Goal: Task Accomplishment & Management: Complete application form

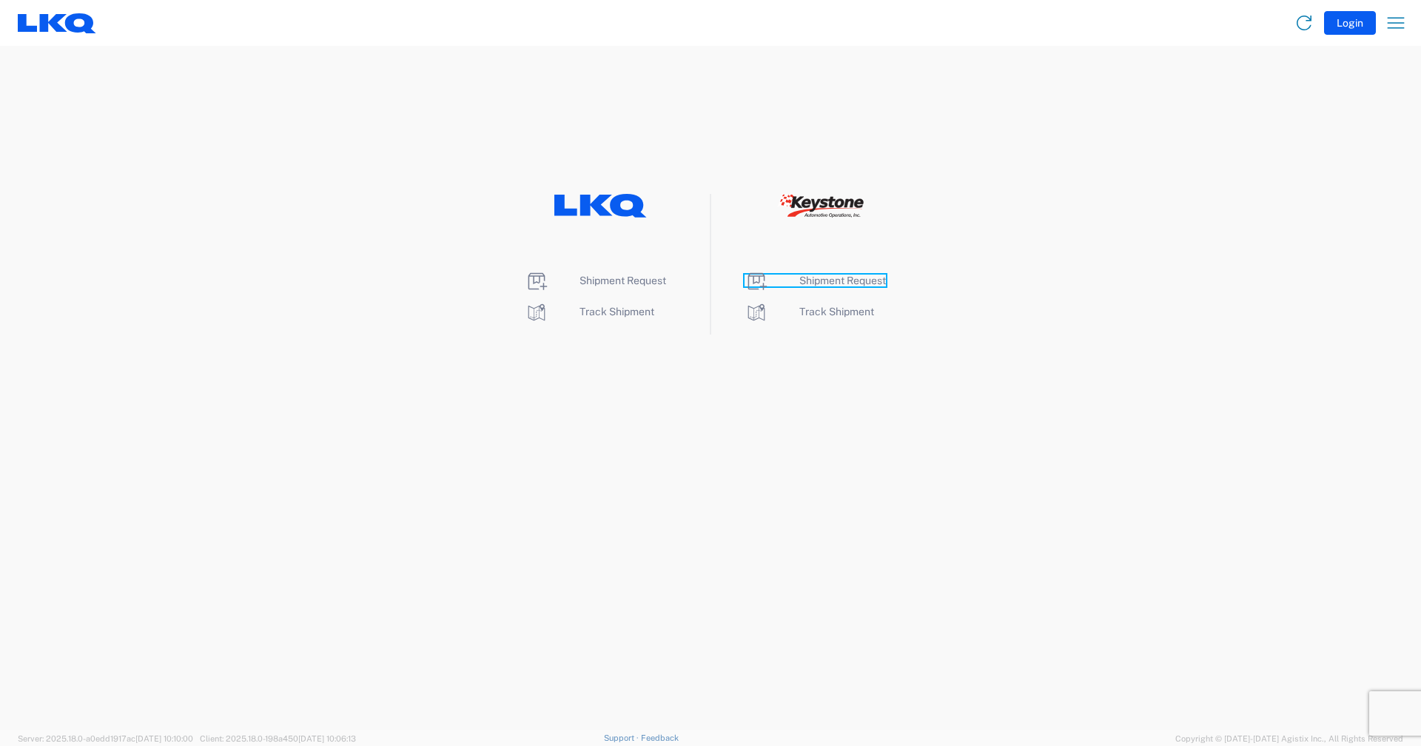
click at [802, 278] on span "Shipment Request" at bounding box center [842, 281] width 87 height 12
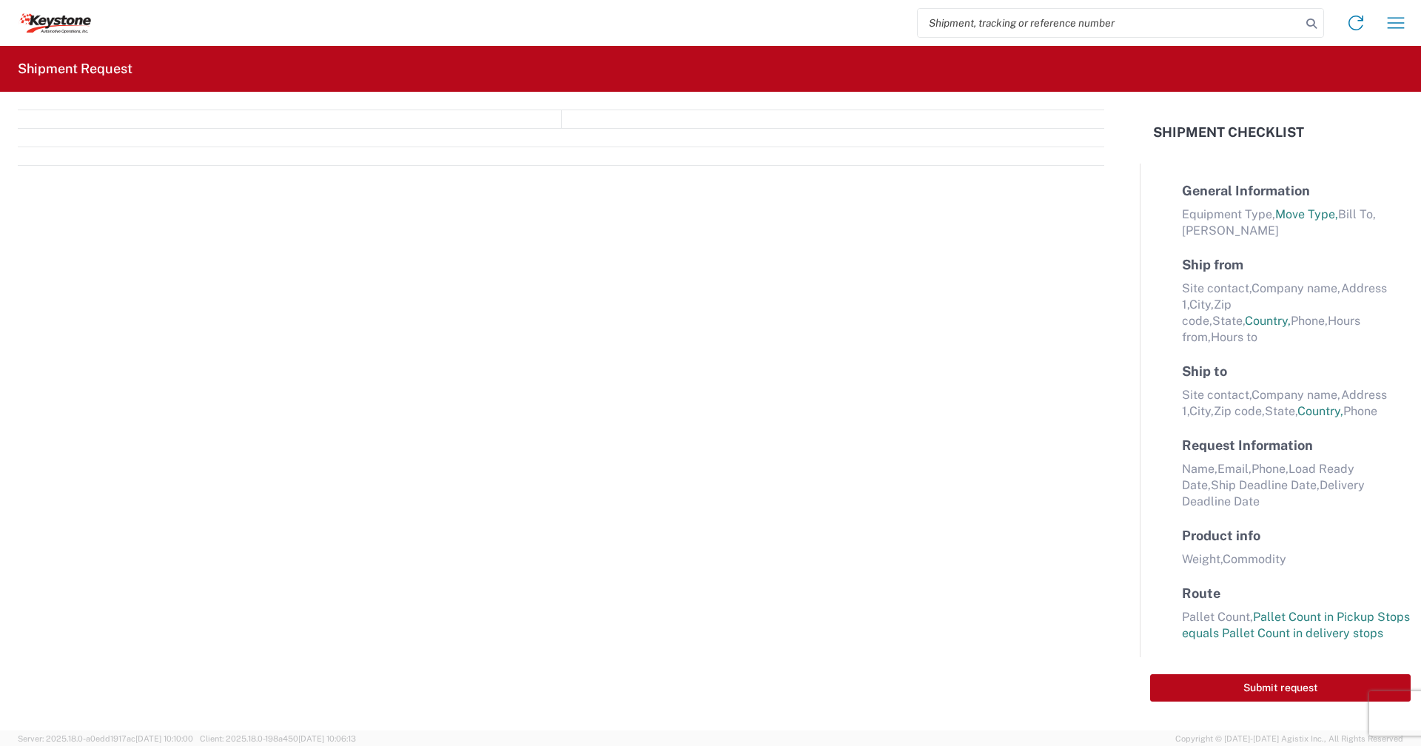
select select "FULL"
select select "LBS"
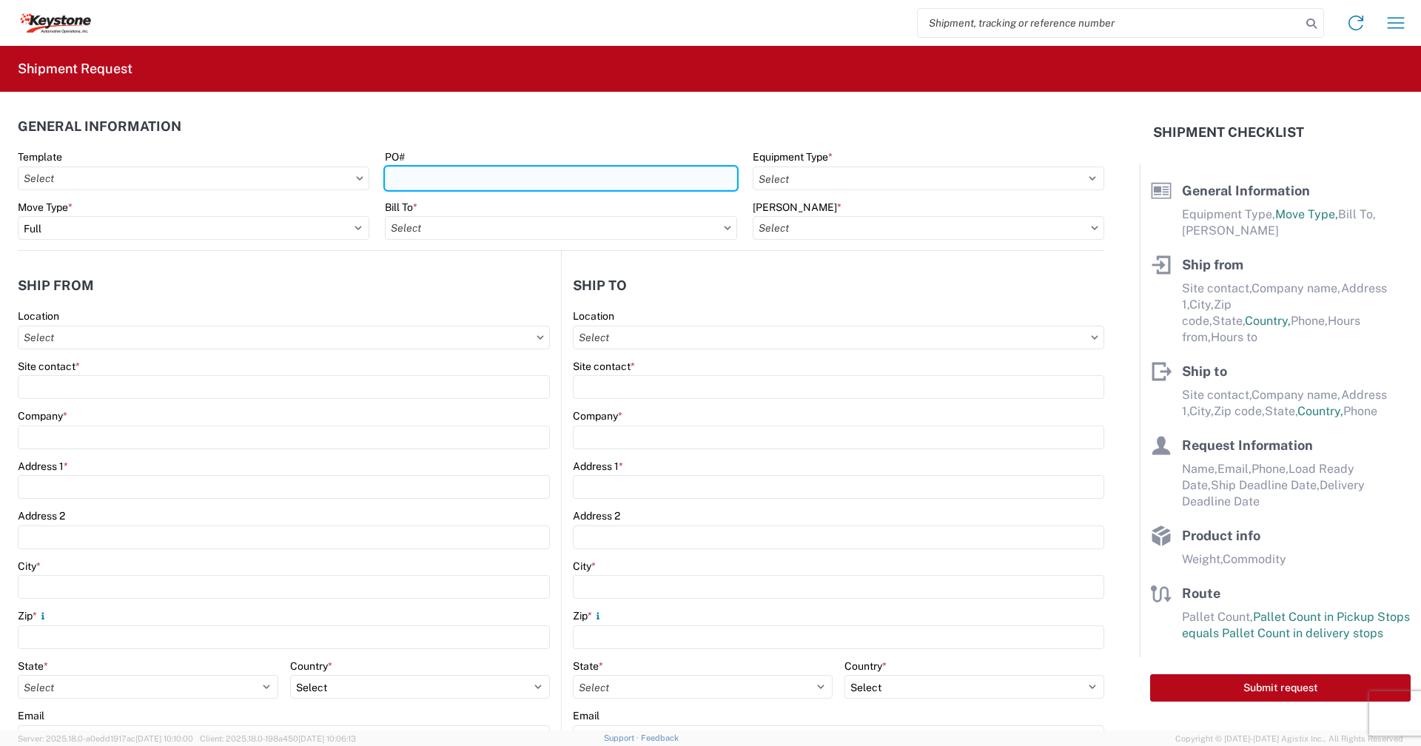
click at [497, 183] on input "PO#" at bounding box center [561, 179] width 352 height 24
type input "2087274(9-7-25)"
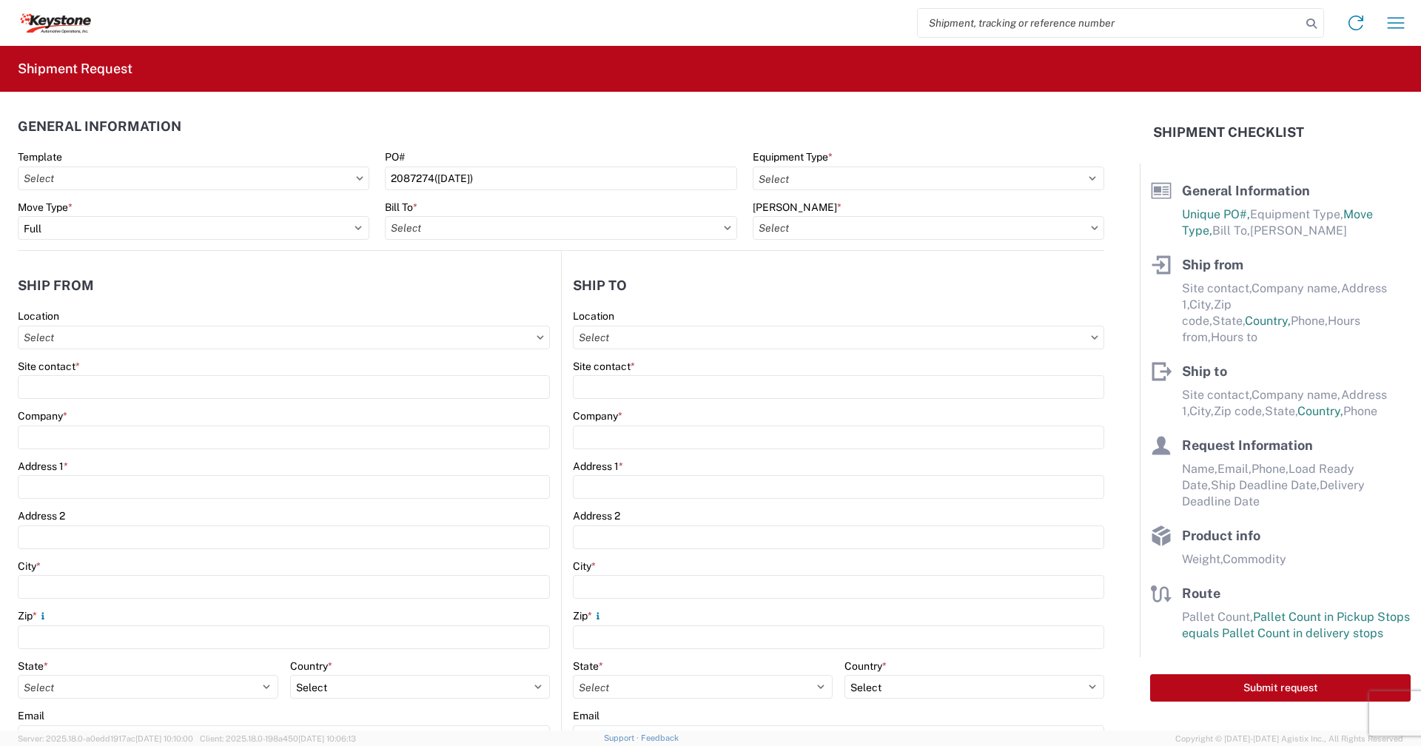
click at [724, 226] on icon at bounding box center [727, 228] width 7 height 4
click at [534, 228] on input "Bill To *" at bounding box center [561, 228] width 352 height 24
click at [491, 263] on input at bounding box center [514, 264] width 241 height 24
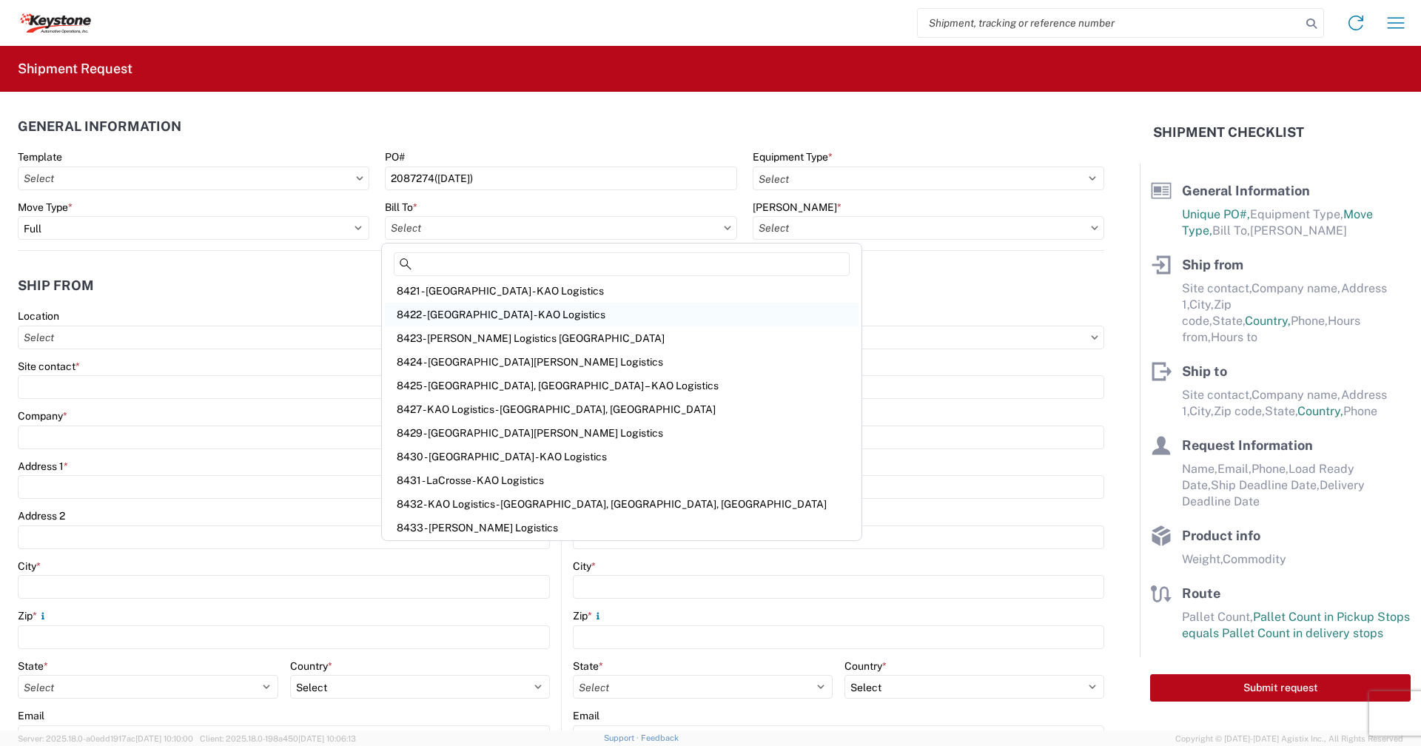
scroll to position [444, 0]
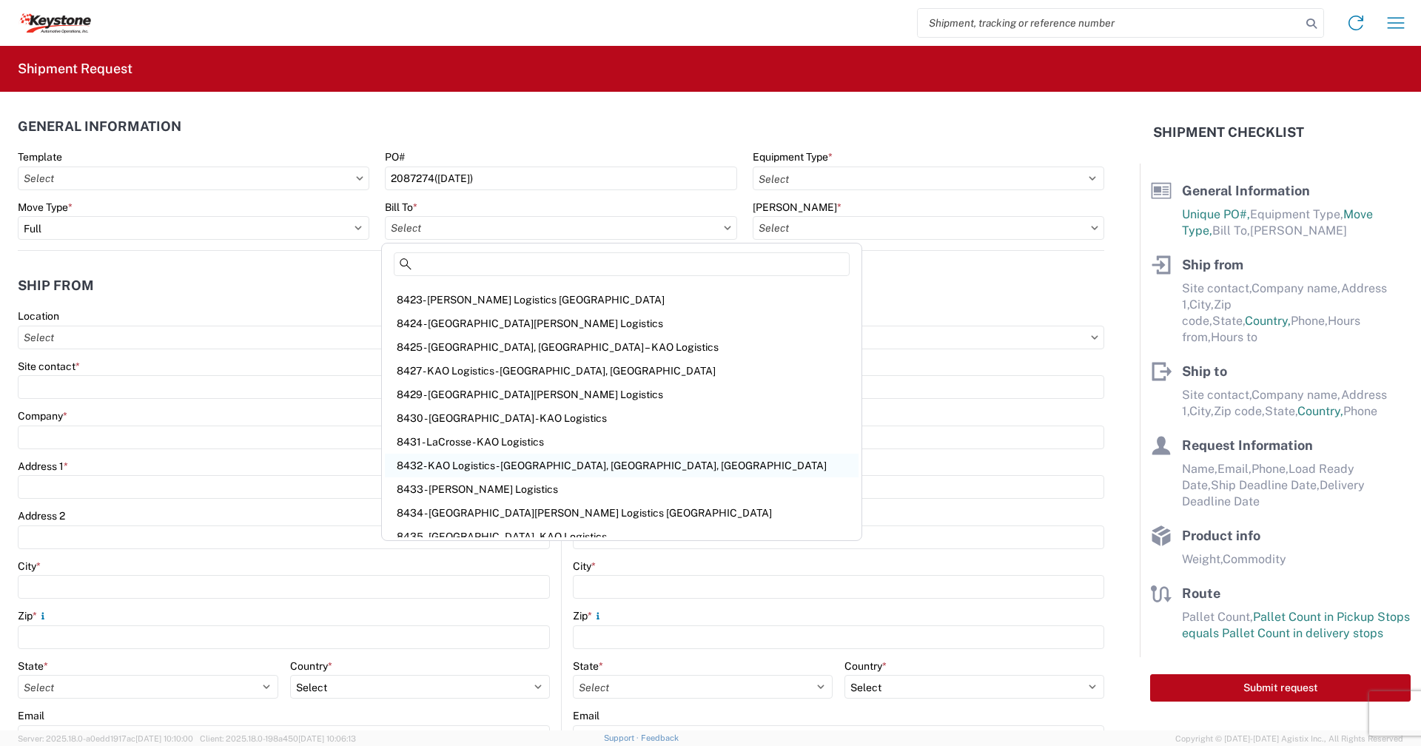
click at [520, 468] on div "8432 - KAO Logistics - Fleet, Exeter, PA" at bounding box center [622, 466] width 474 height 24
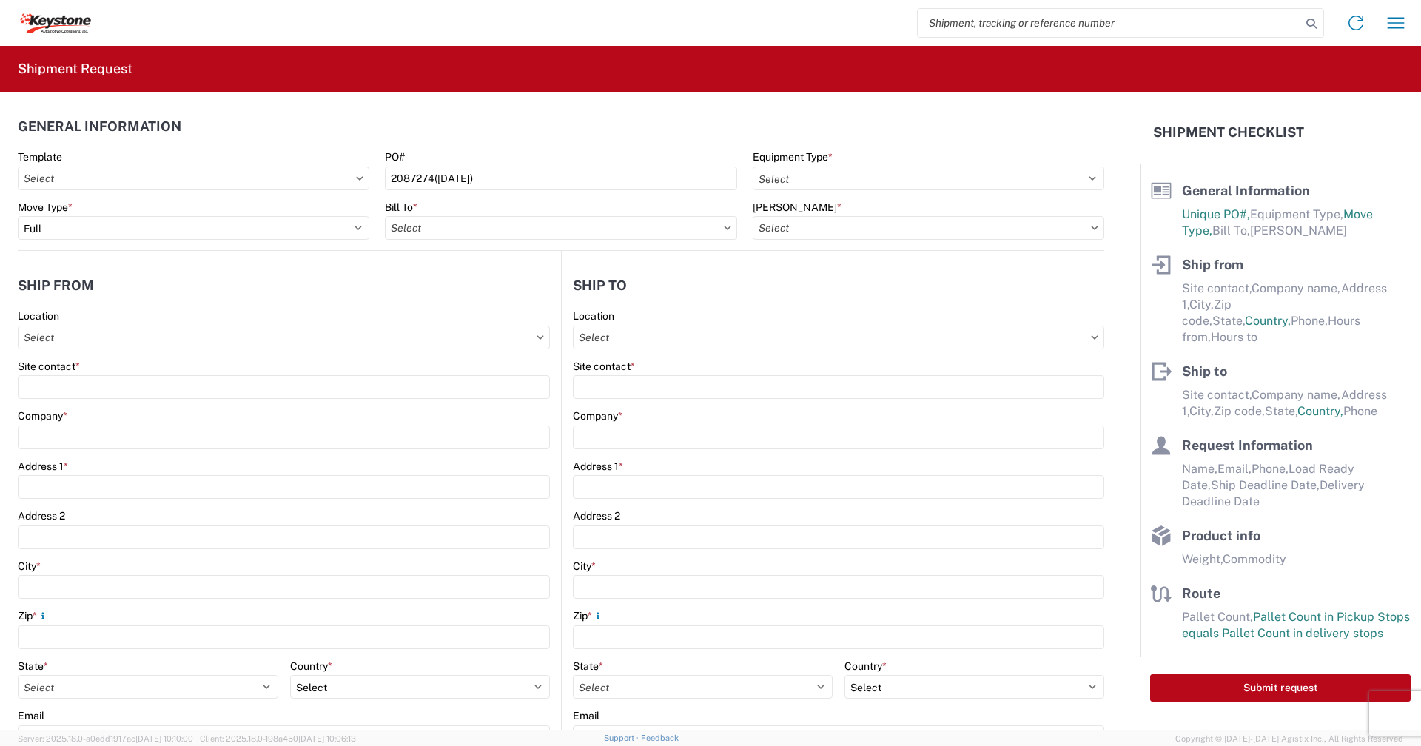
type input "8432 - KAO Logistics - Fleet, Exeter, PA"
click at [810, 230] on input "Bill Code *" at bounding box center [929, 228] width 352 height 24
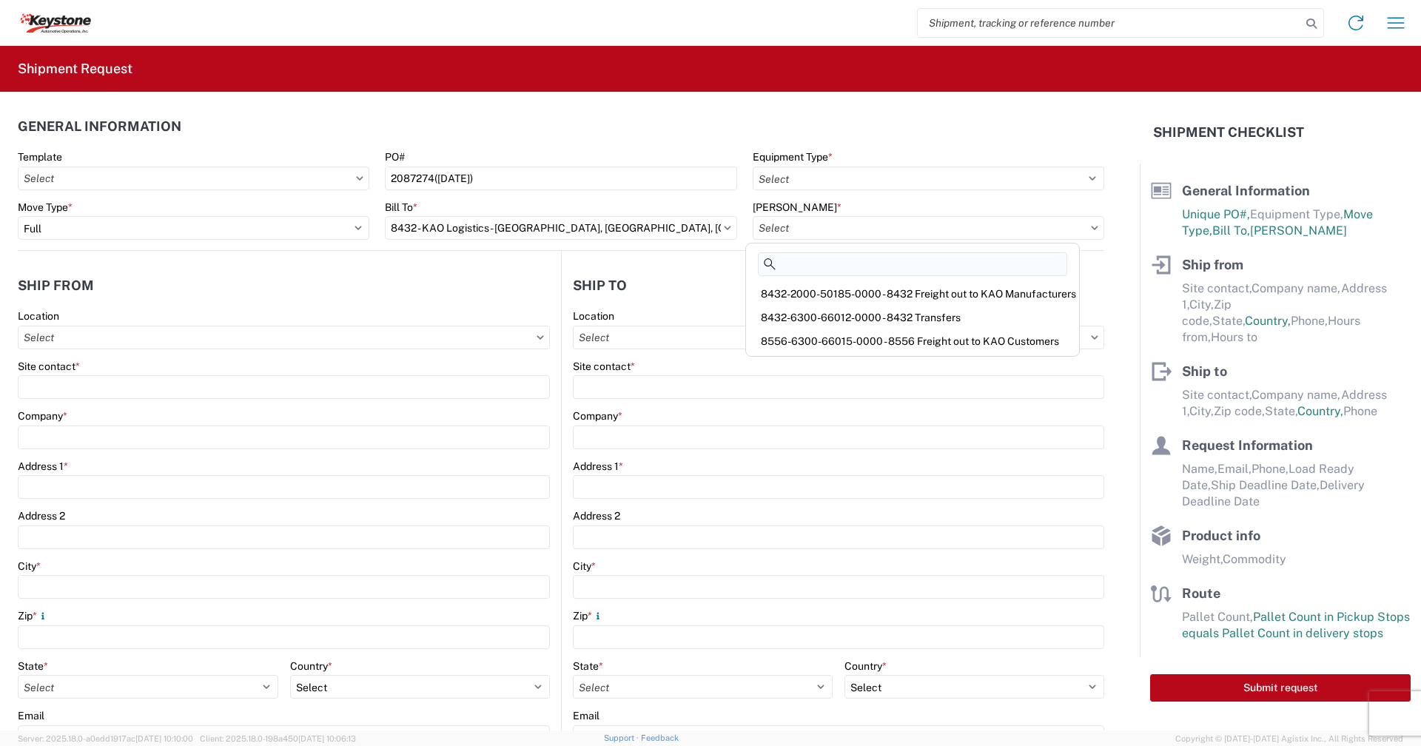
click at [840, 264] on input at bounding box center [912, 264] width 309 height 24
click at [888, 337] on div "8556-6300-66015-0000 - 8556 Freight out to KAO Customers" at bounding box center [912, 341] width 327 height 24
type input "8556-6300-66015-0000 - 8556 Freight out to KAO Customers"
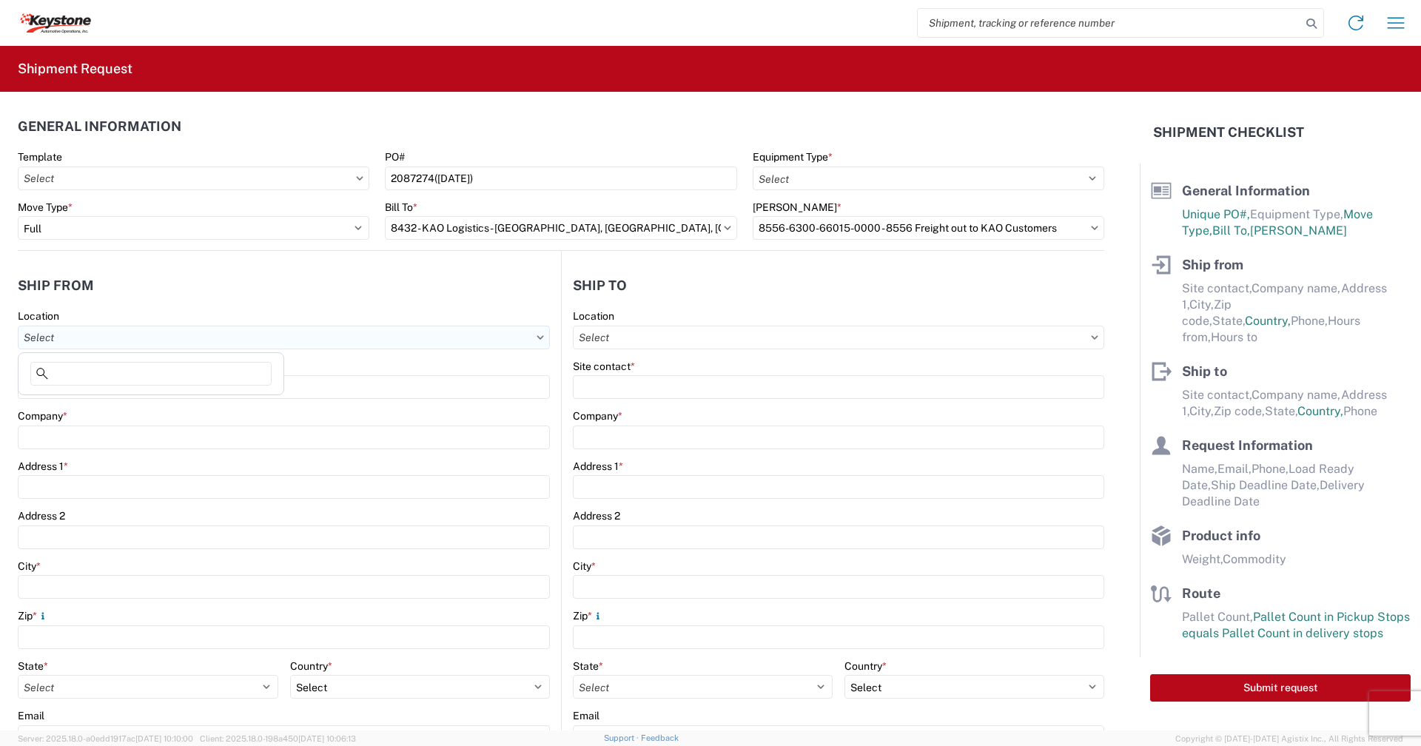
click at [225, 340] on input "Location" at bounding box center [284, 338] width 532 height 24
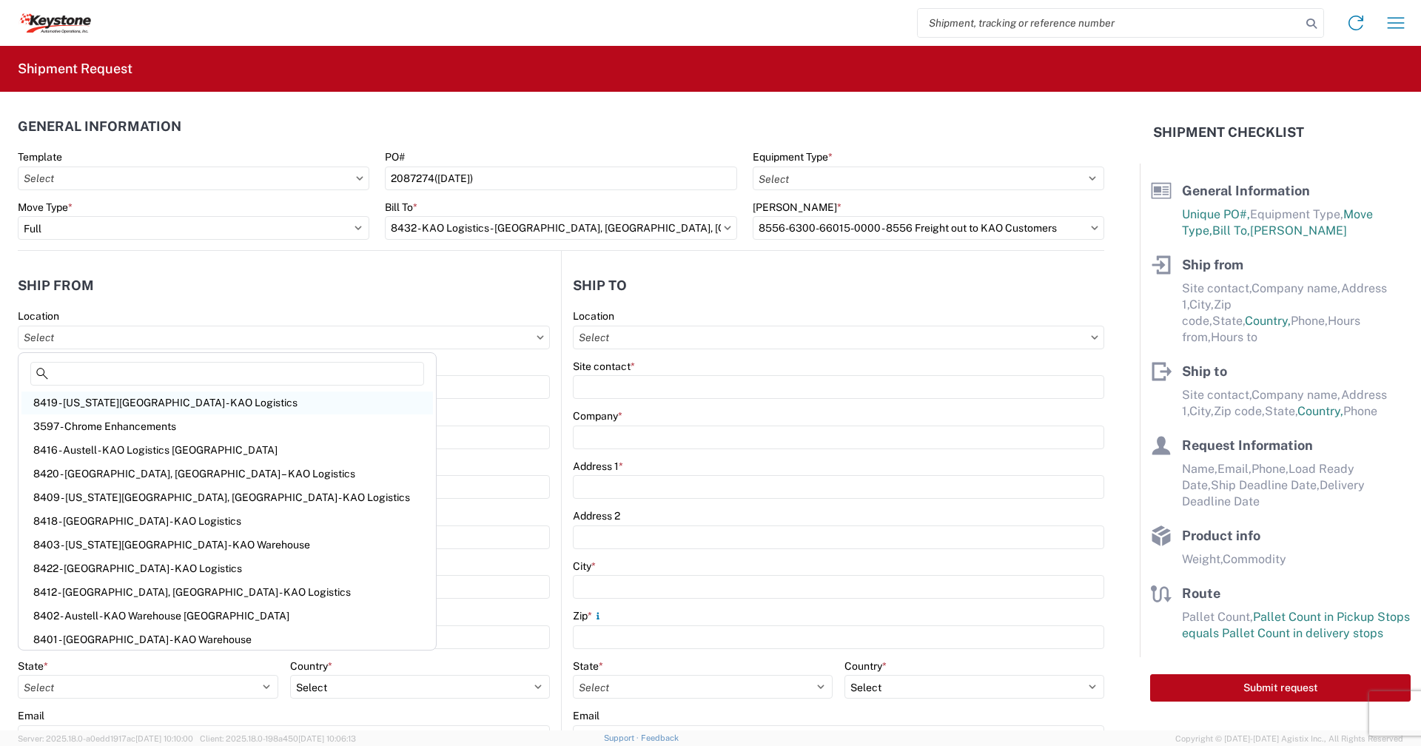
scroll to position [148, 0]
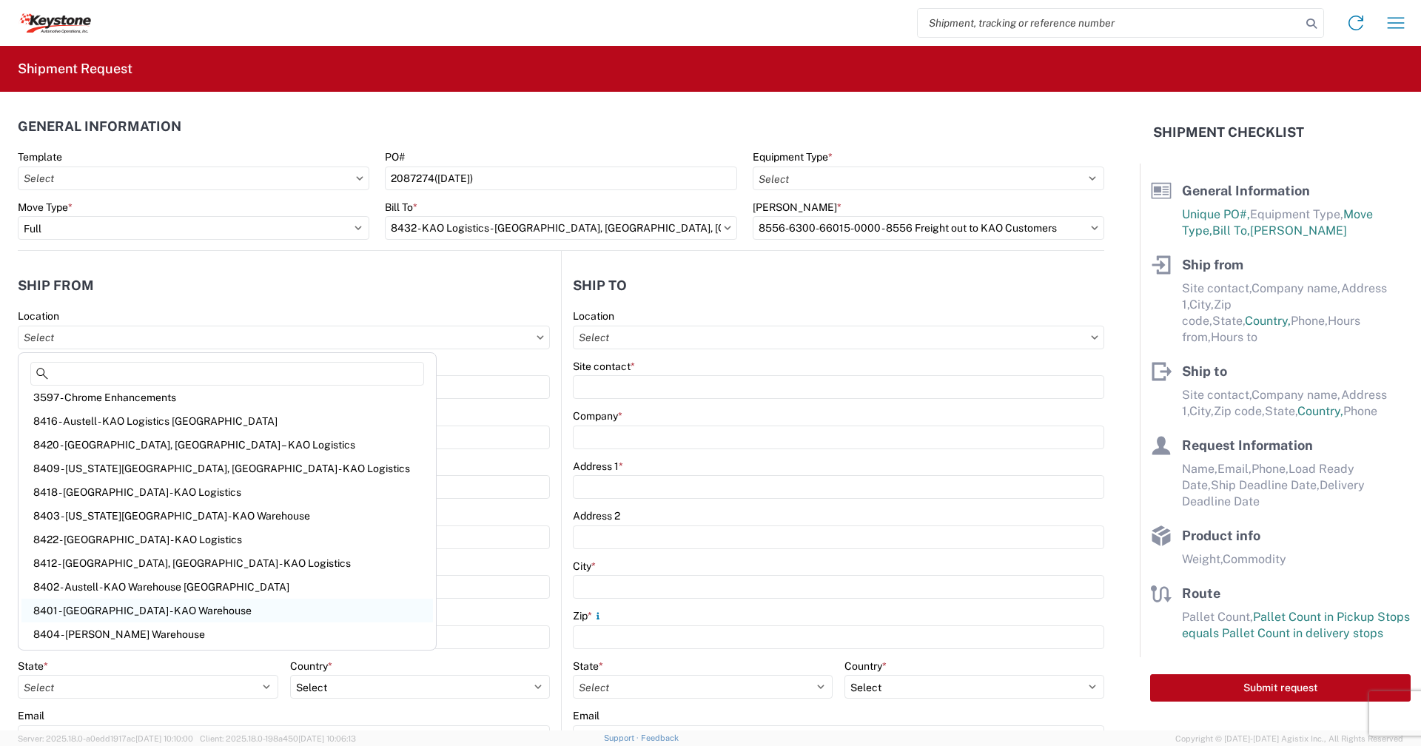
click at [112, 613] on div "8401 - Exeter - KAO Warehouse" at bounding box center [227, 611] width 412 height 24
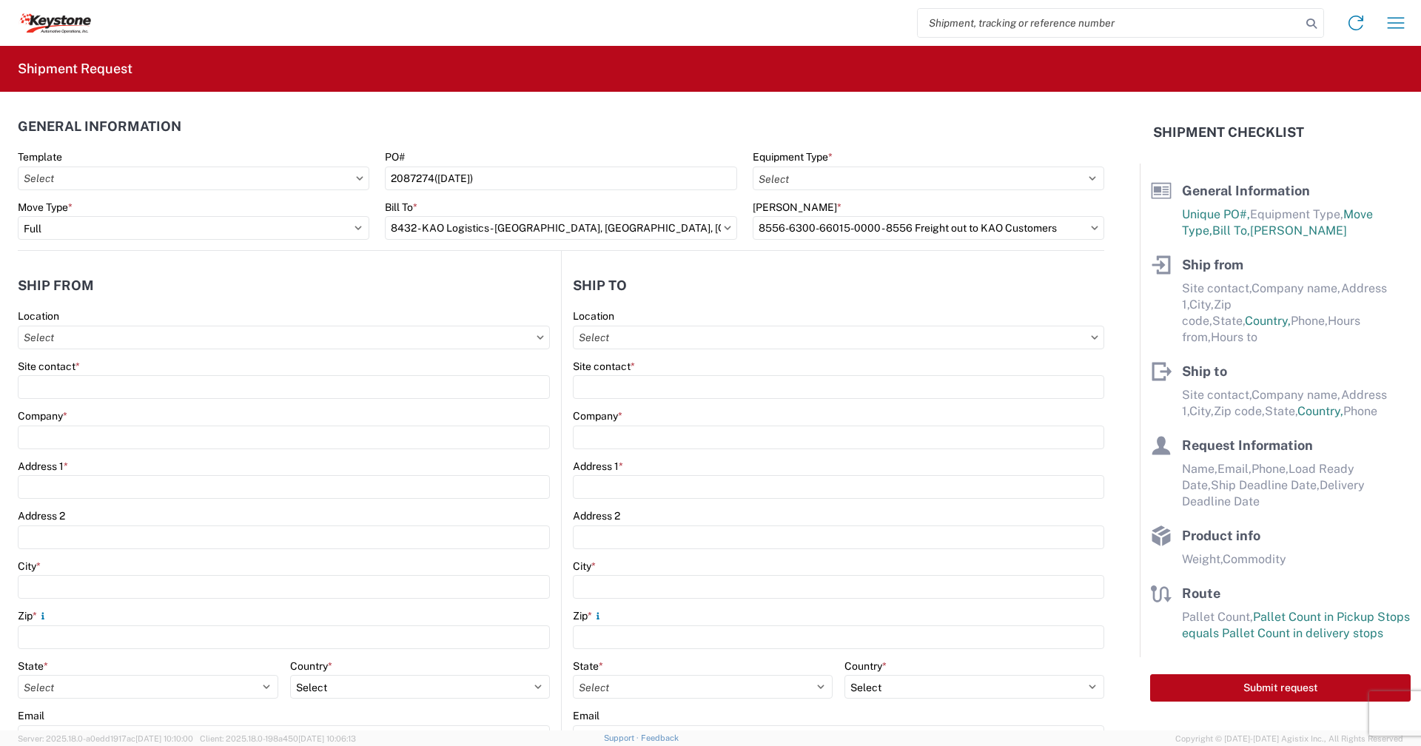
type input "8401 - Exeter - KAO Warehouse"
type input "KAO"
type input "68 Slocum Ave"
type input "Exeter"
type input "18643"
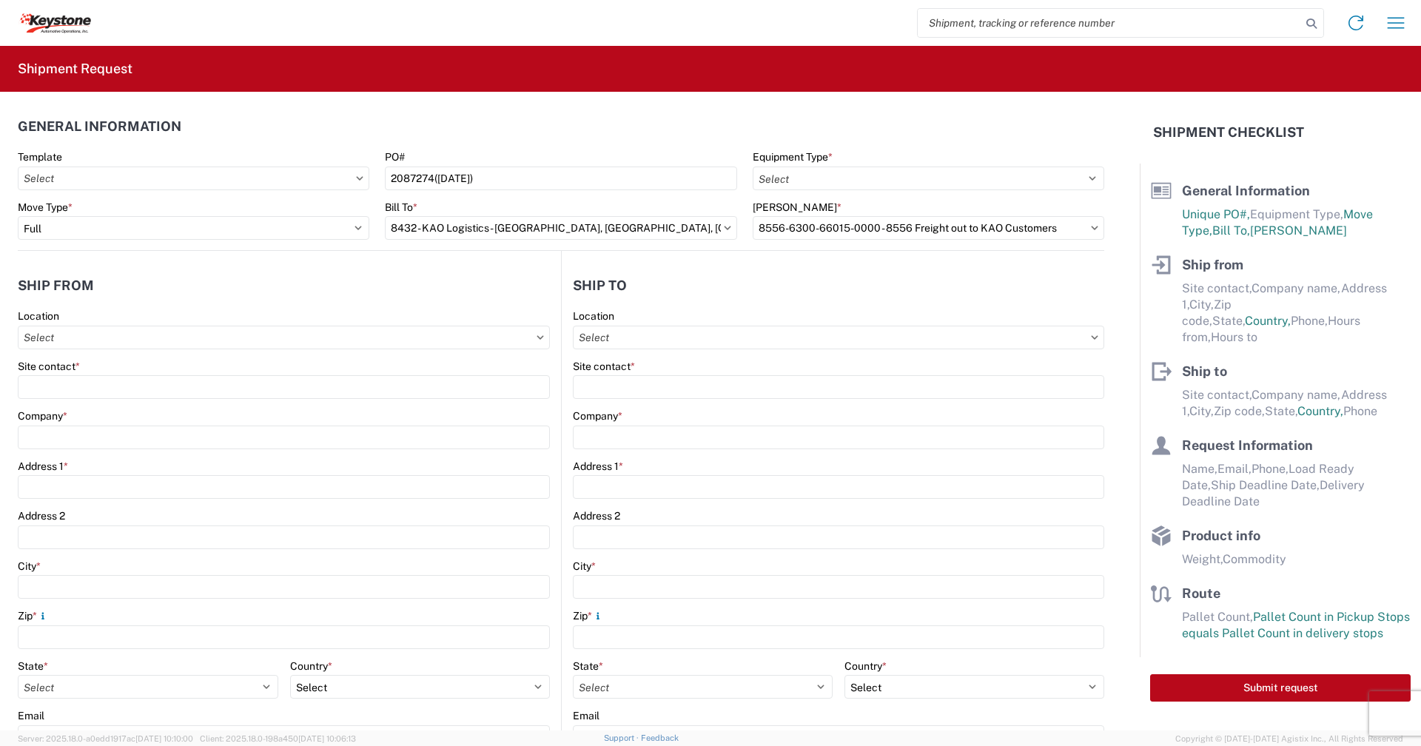
select select "PA"
select select "US"
type input "07:00"
type input "17:00"
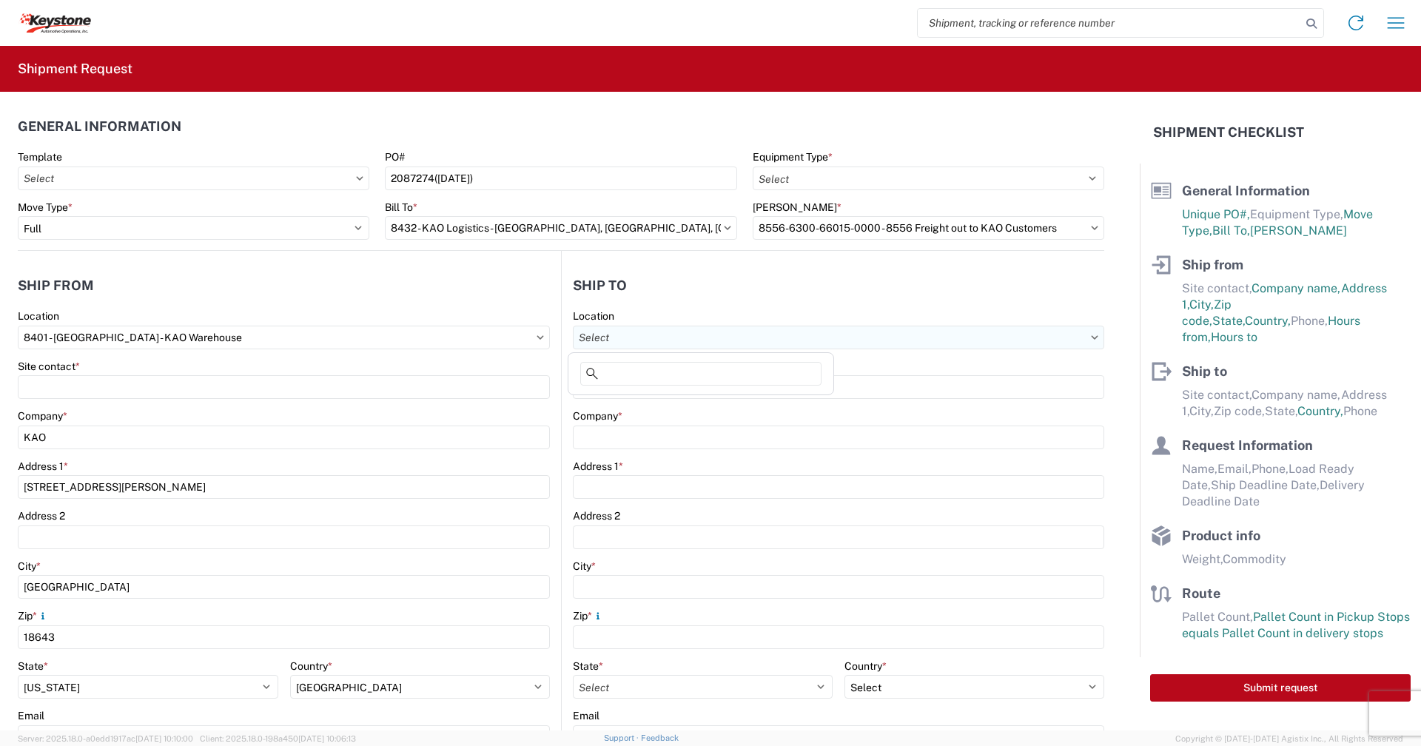
click at [722, 339] on input "Location" at bounding box center [838, 338] width 531 height 24
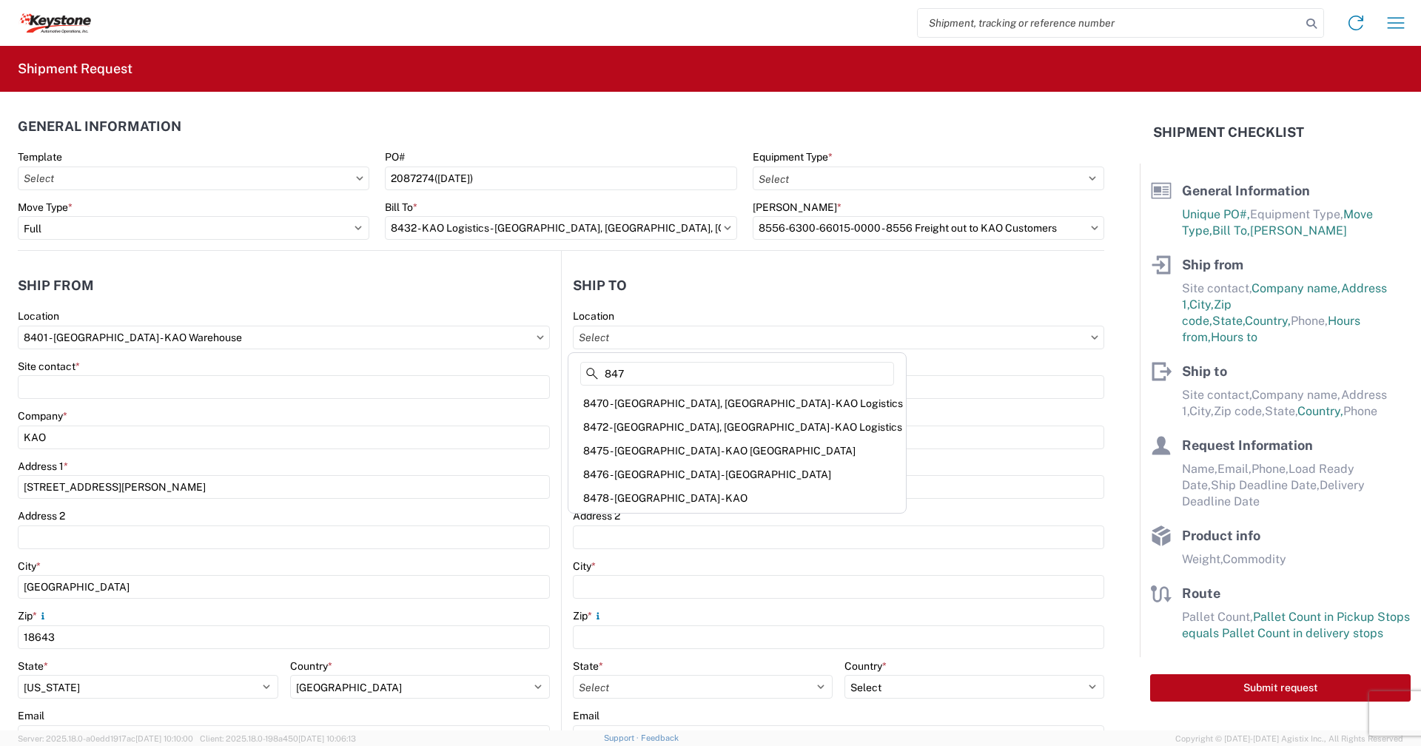
scroll to position [0, 0]
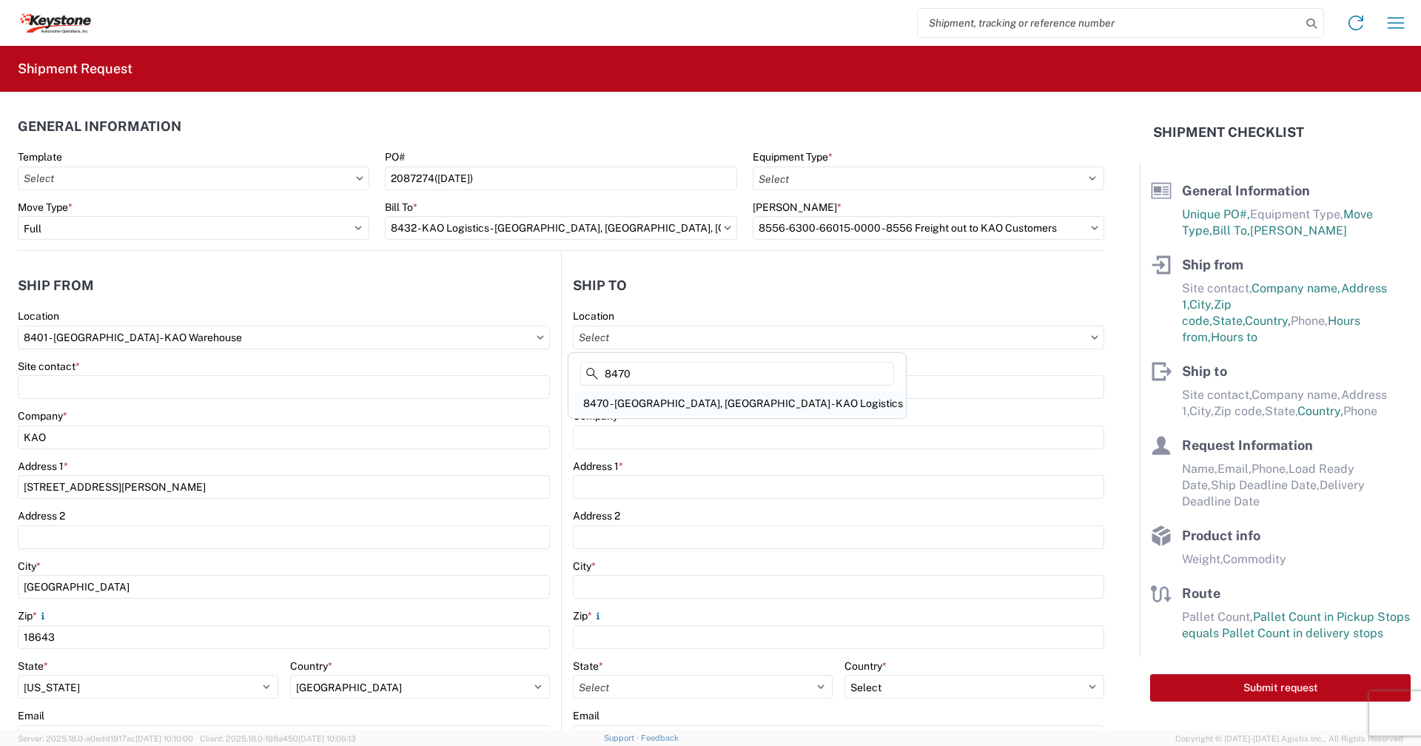
type input "8470"
click at [657, 404] on div "8470 - West Deptford, NJ - KAO Logistics" at bounding box center [737, 404] width 332 height 24
type input "8470 - West Deptford, NJ - KAO Logistics"
type input "KAO"
type input "39 Phoenix Dr"
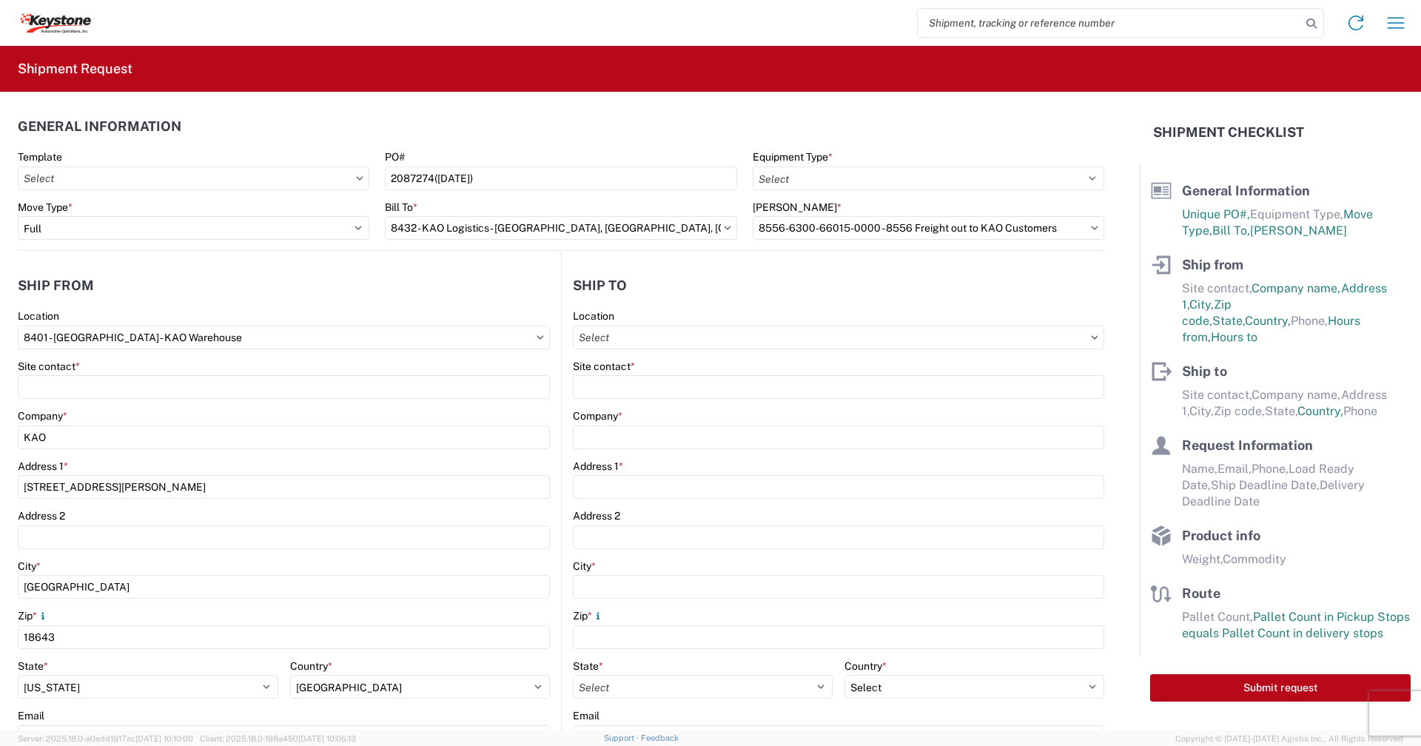
type input "West Deptford"
type input "08086"
select select "NJ"
select select "US"
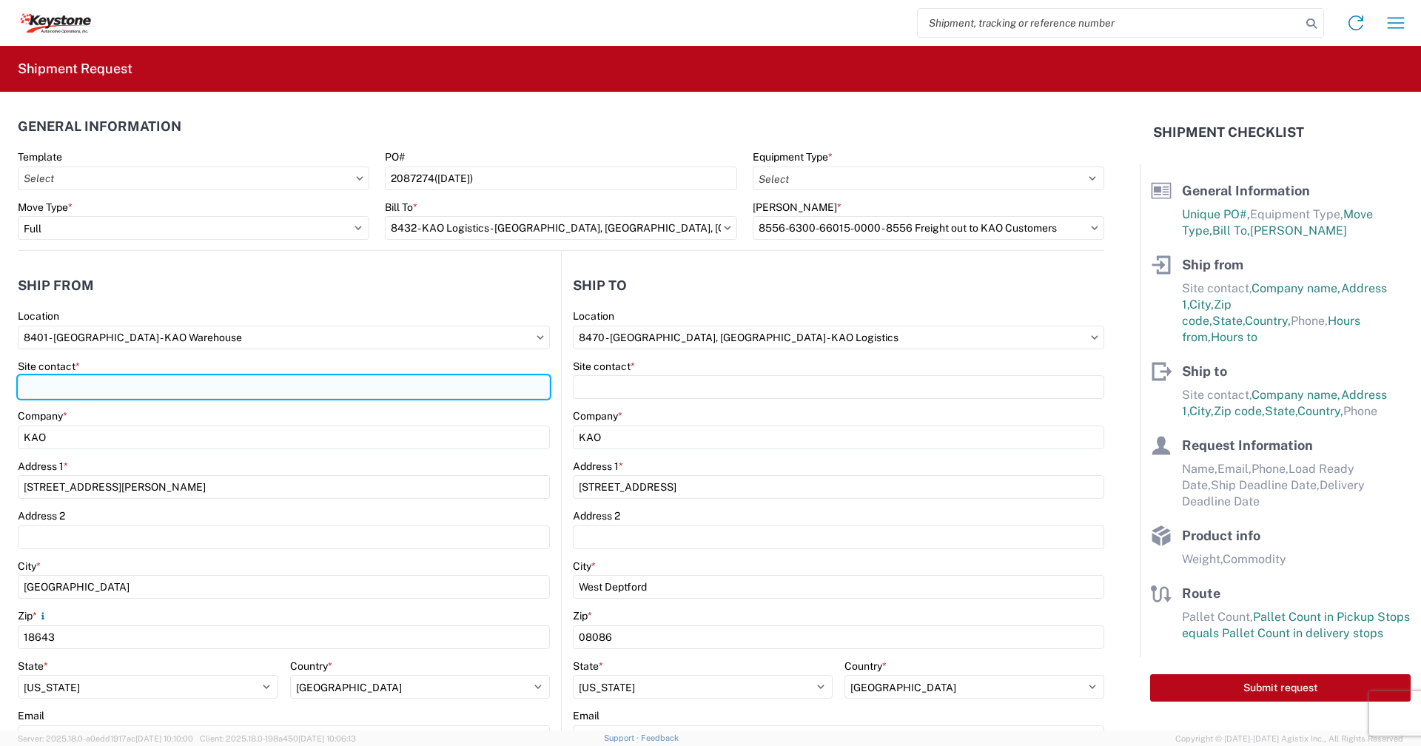
click at [164, 389] on input "Site contact *" at bounding box center [284, 387] width 532 height 24
type input "Rob Wrobleski"
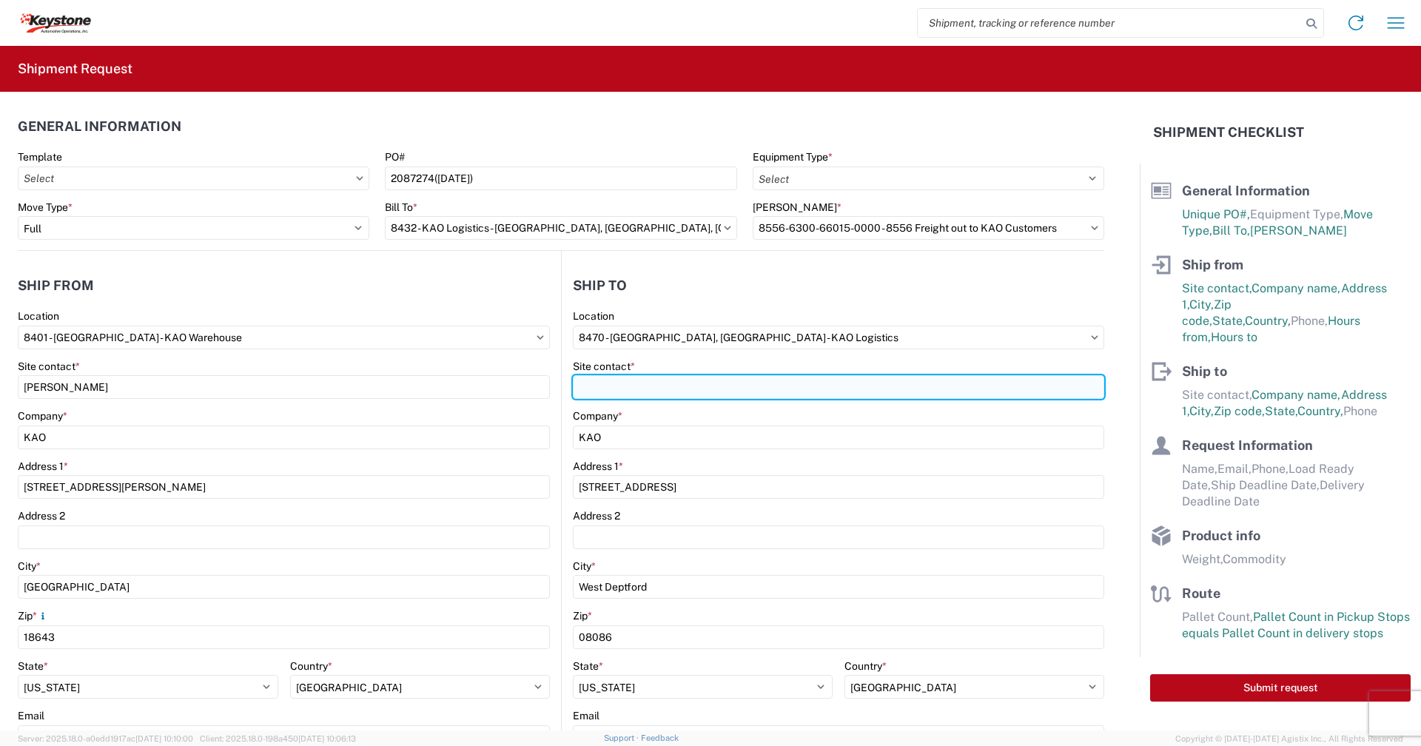
click at [639, 389] on input "Site contact *" at bounding box center [838, 387] width 531 height 24
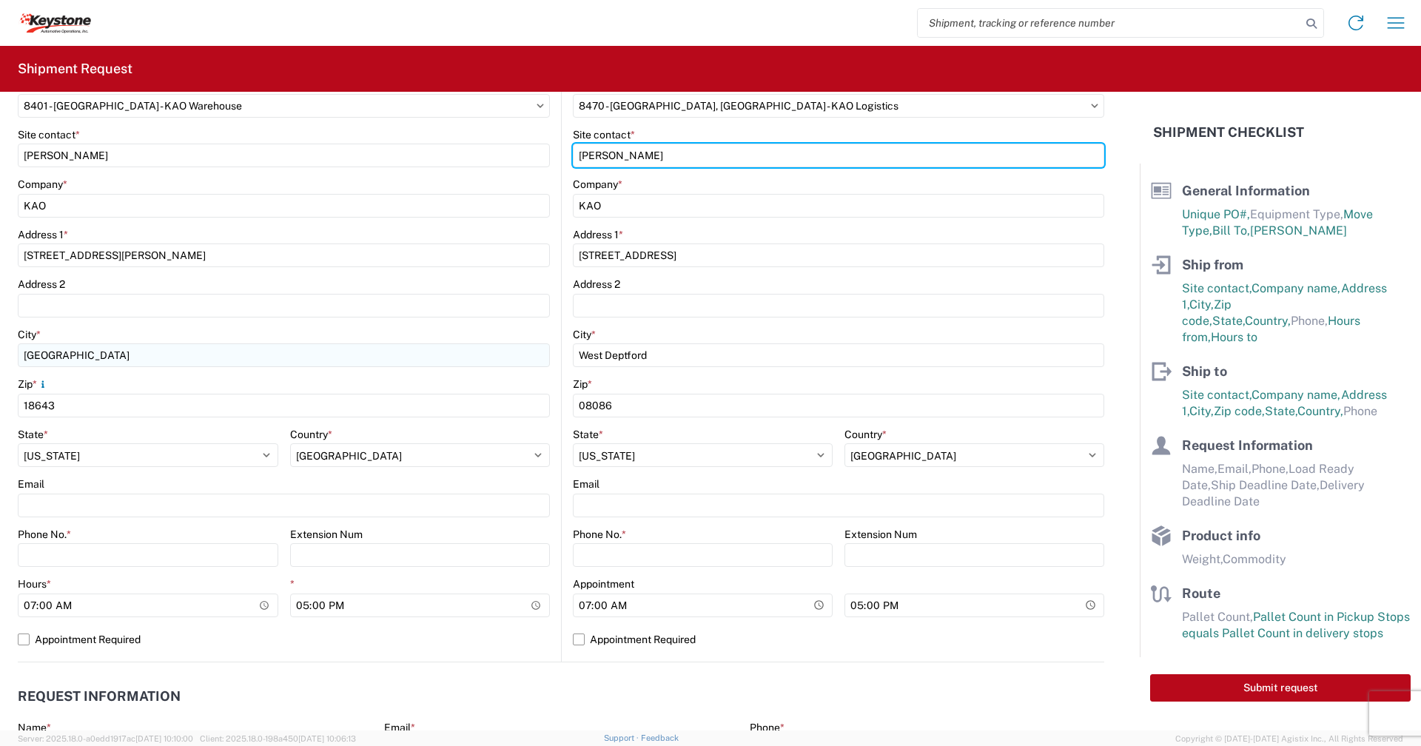
scroll to position [296, 0]
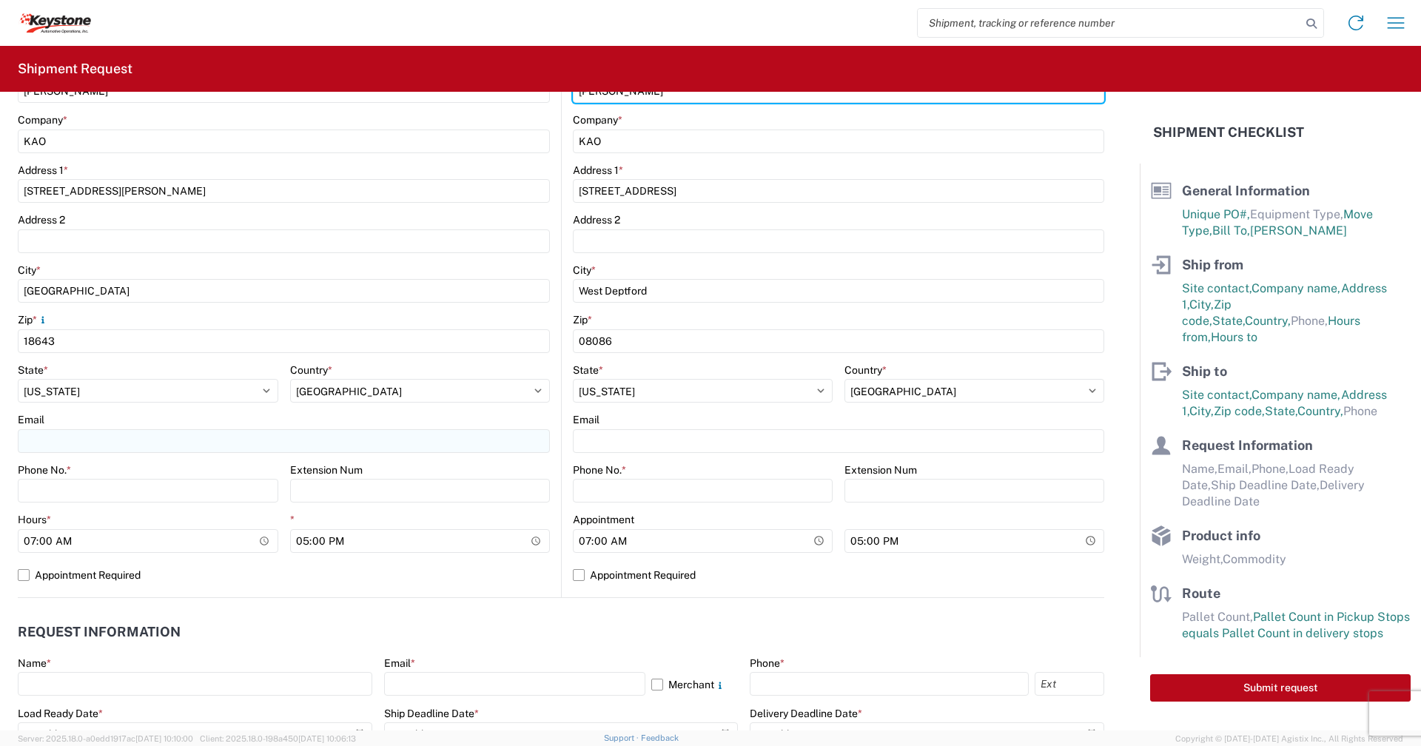
type input "Rob Wrobleski"
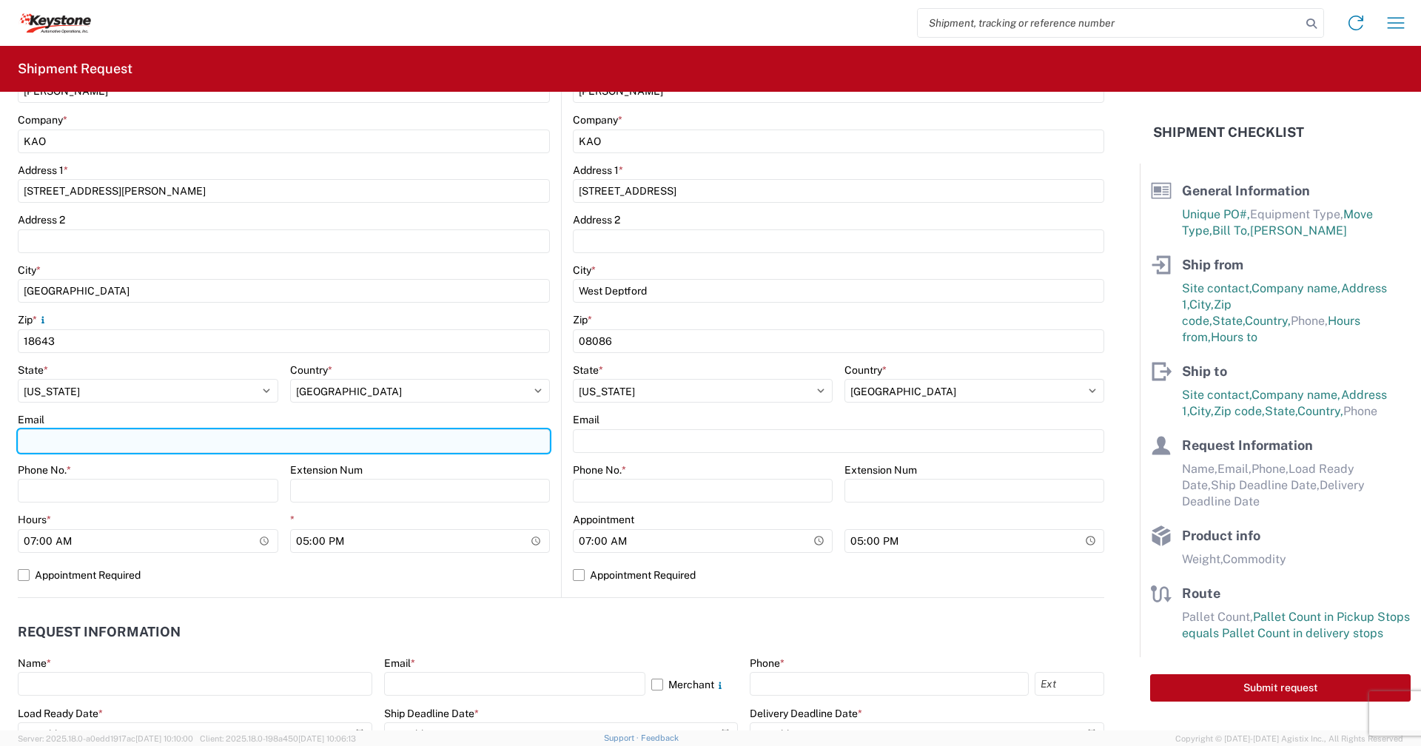
click at [72, 445] on input "Email" at bounding box center [284, 441] width 532 height 24
type input "Rxwrobleski@lkqcorp.com"
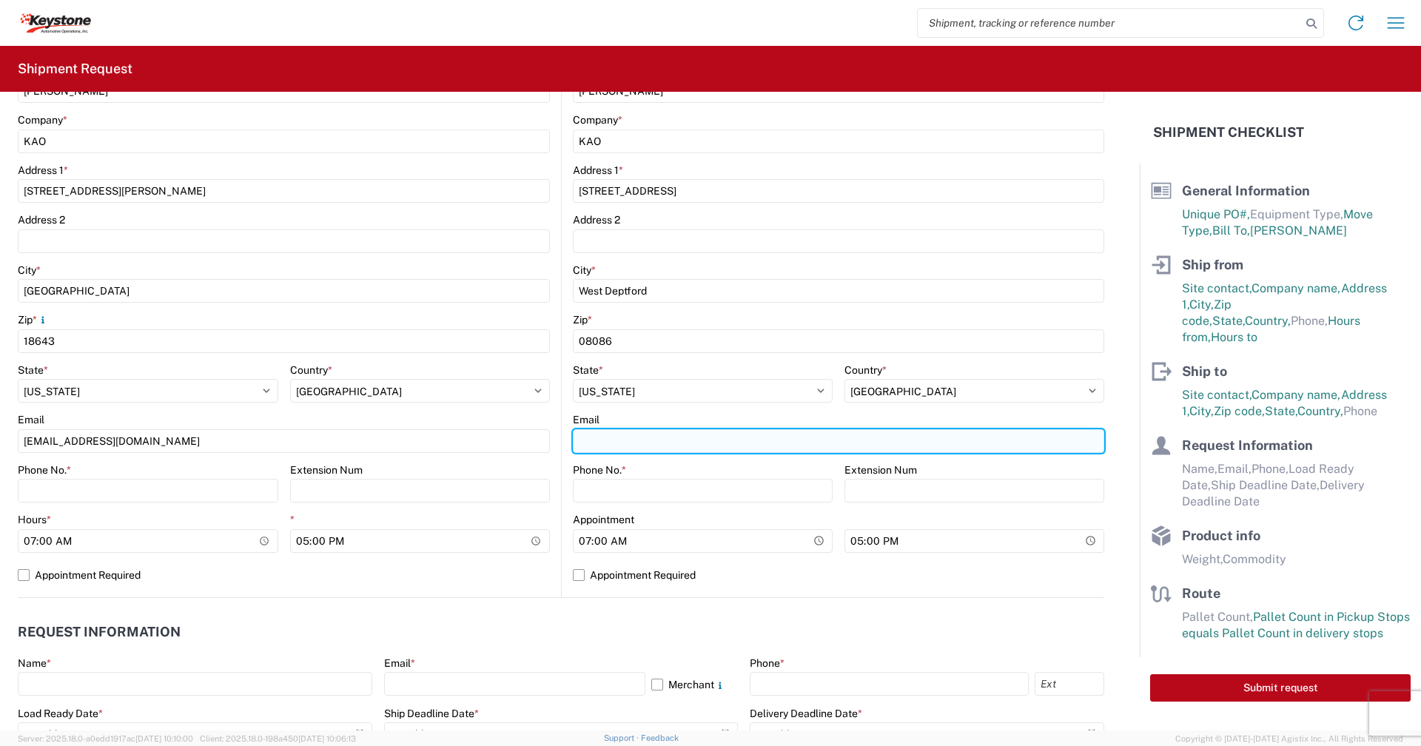
click at [600, 440] on input "Email" at bounding box center [838, 441] width 531 height 24
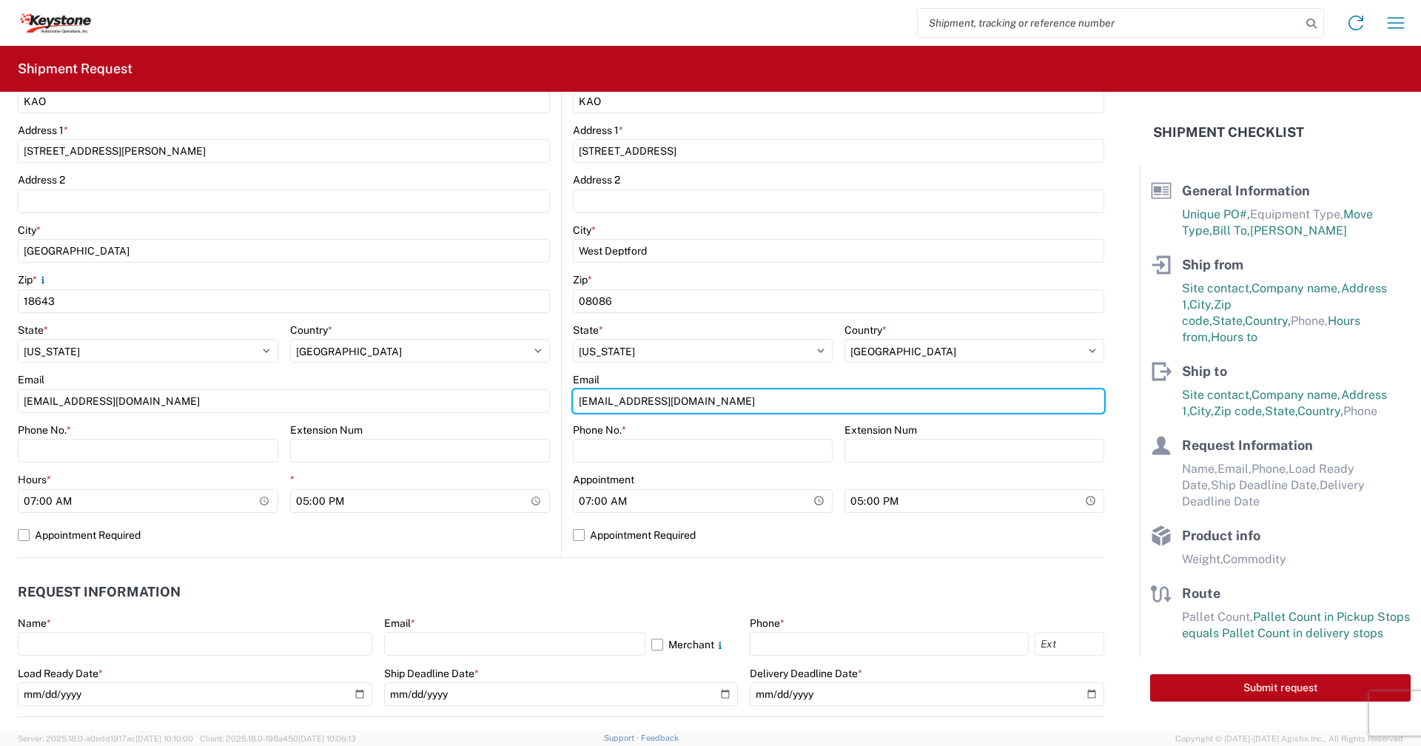
scroll to position [370, 0]
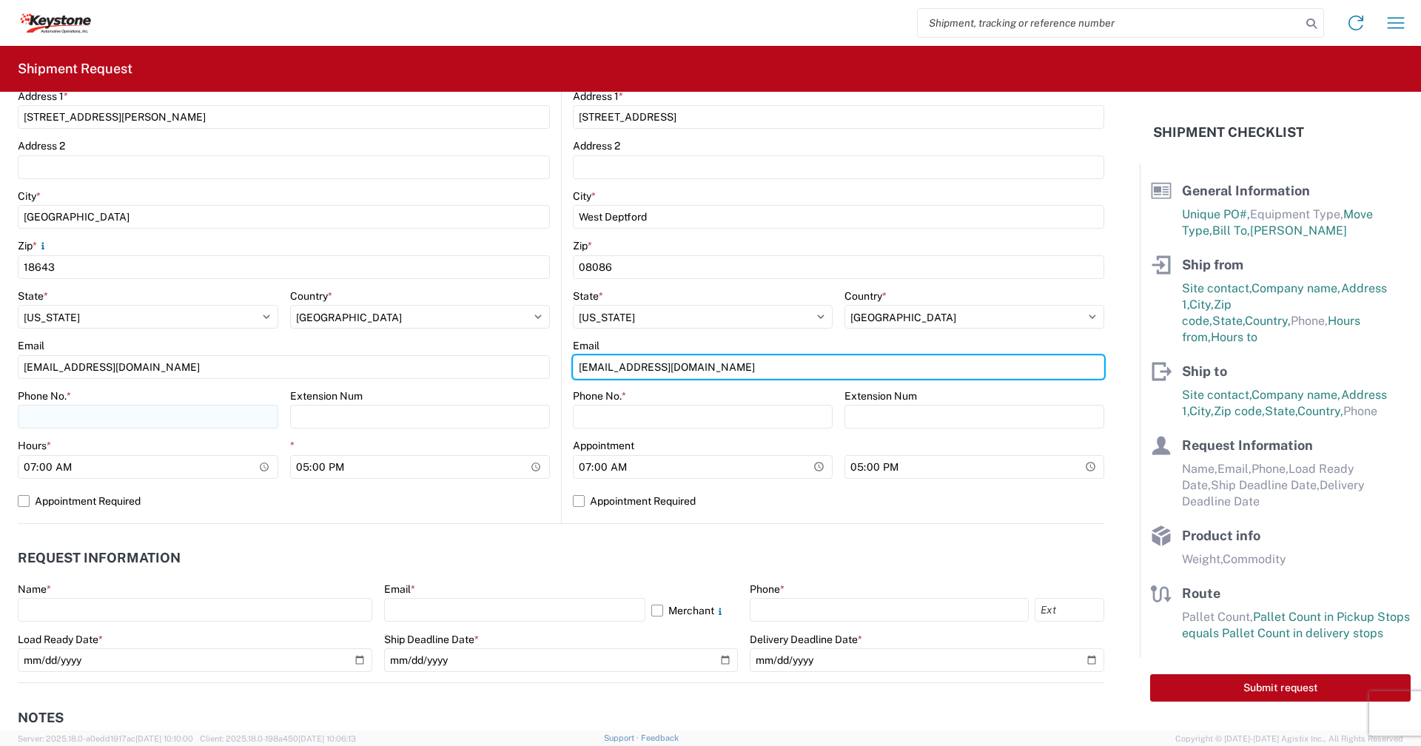
type input "Rxwrobleski@lkqcorp.com"
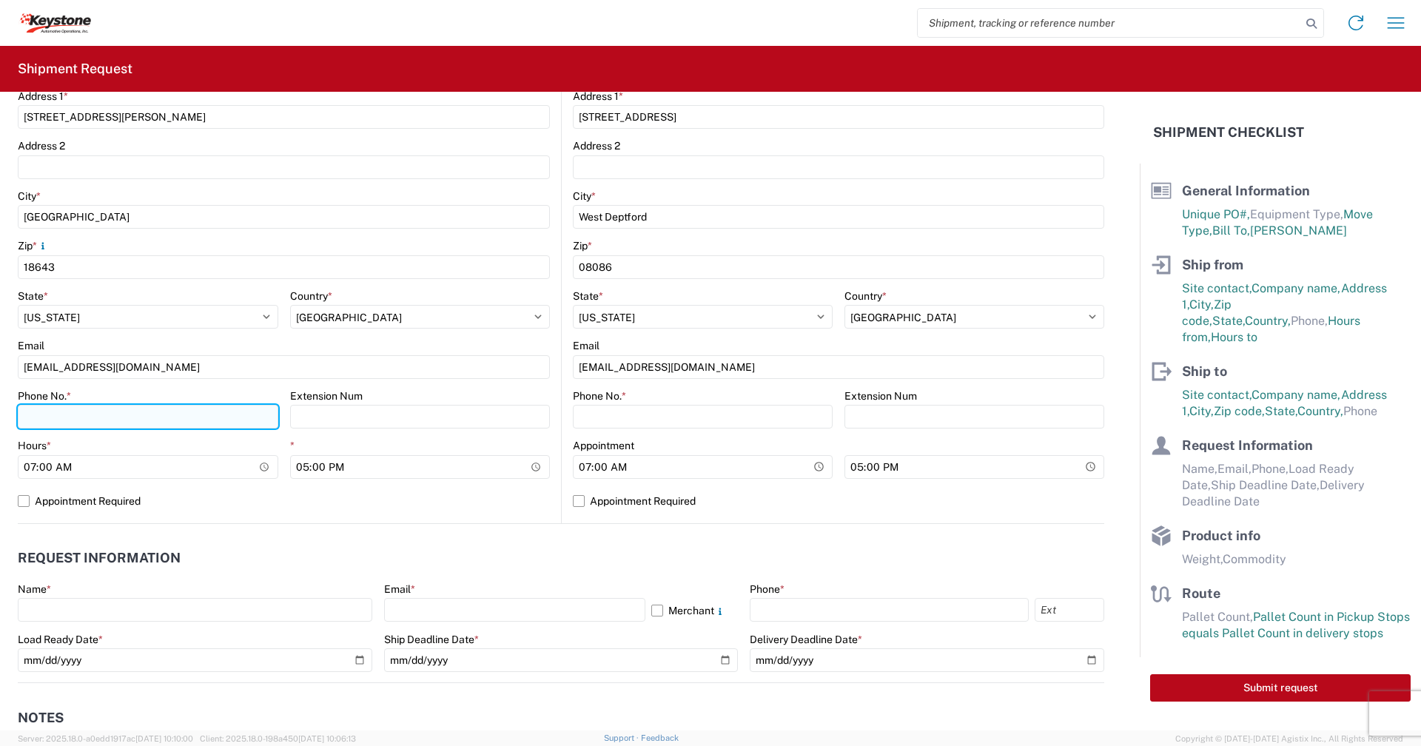
click at [194, 418] on input "Phone No. *" at bounding box center [148, 417] width 261 height 24
type input "570-655-4515"
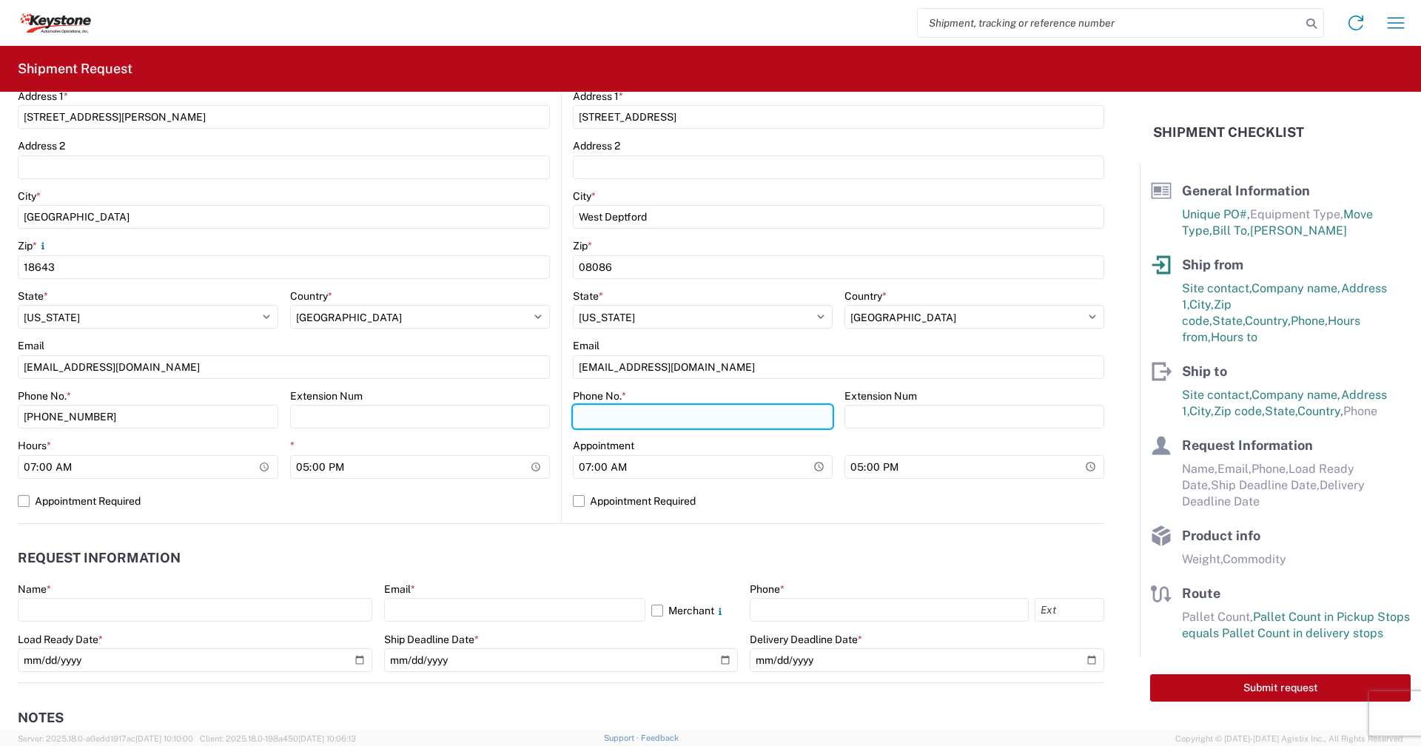
click at [631, 418] on input "Phone No. *" at bounding box center [703, 417] width 260 height 24
type input "5790-655-4514"
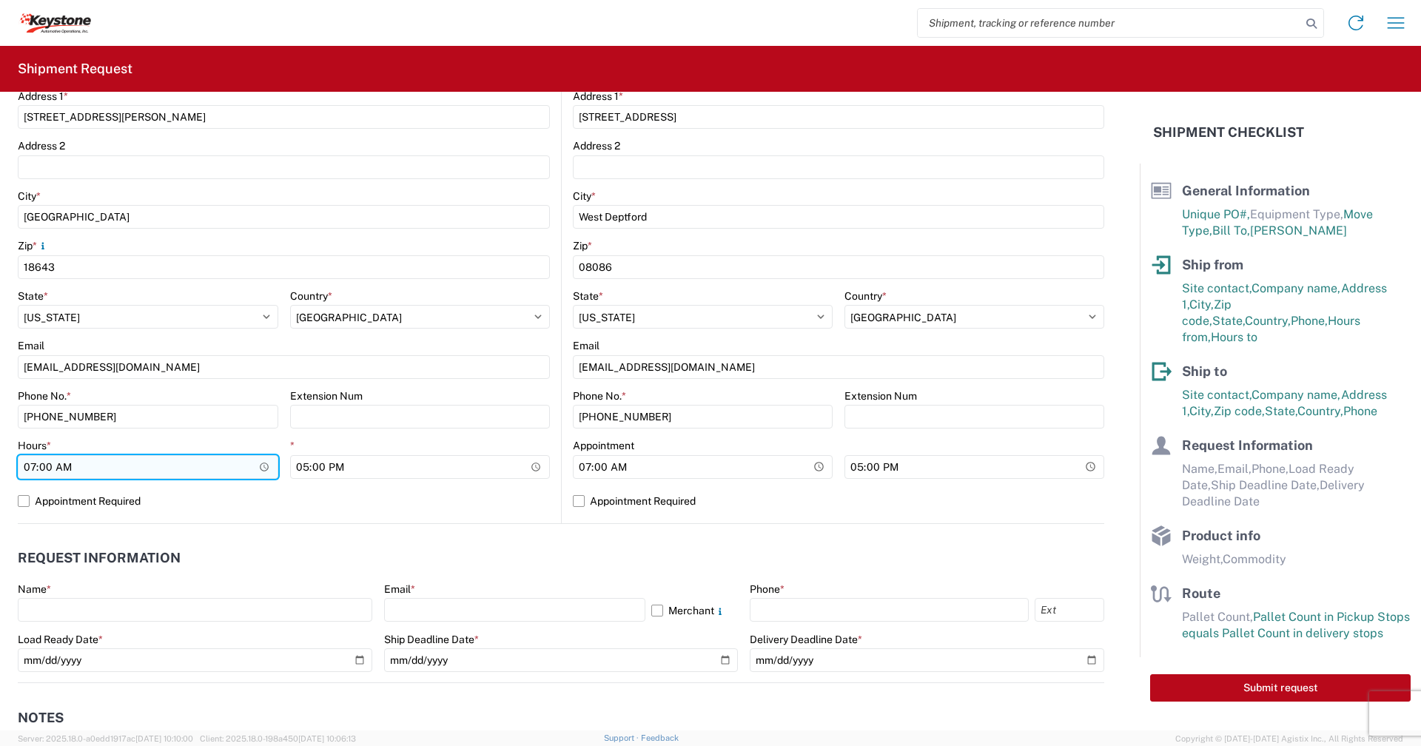
drag, startPoint x: 259, startPoint y: 467, endPoint x: 249, endPoint y: 469, distance: 10.6
click at [257, 467] on input "07:00" at bounding box center [148, 467] width 261 height 24
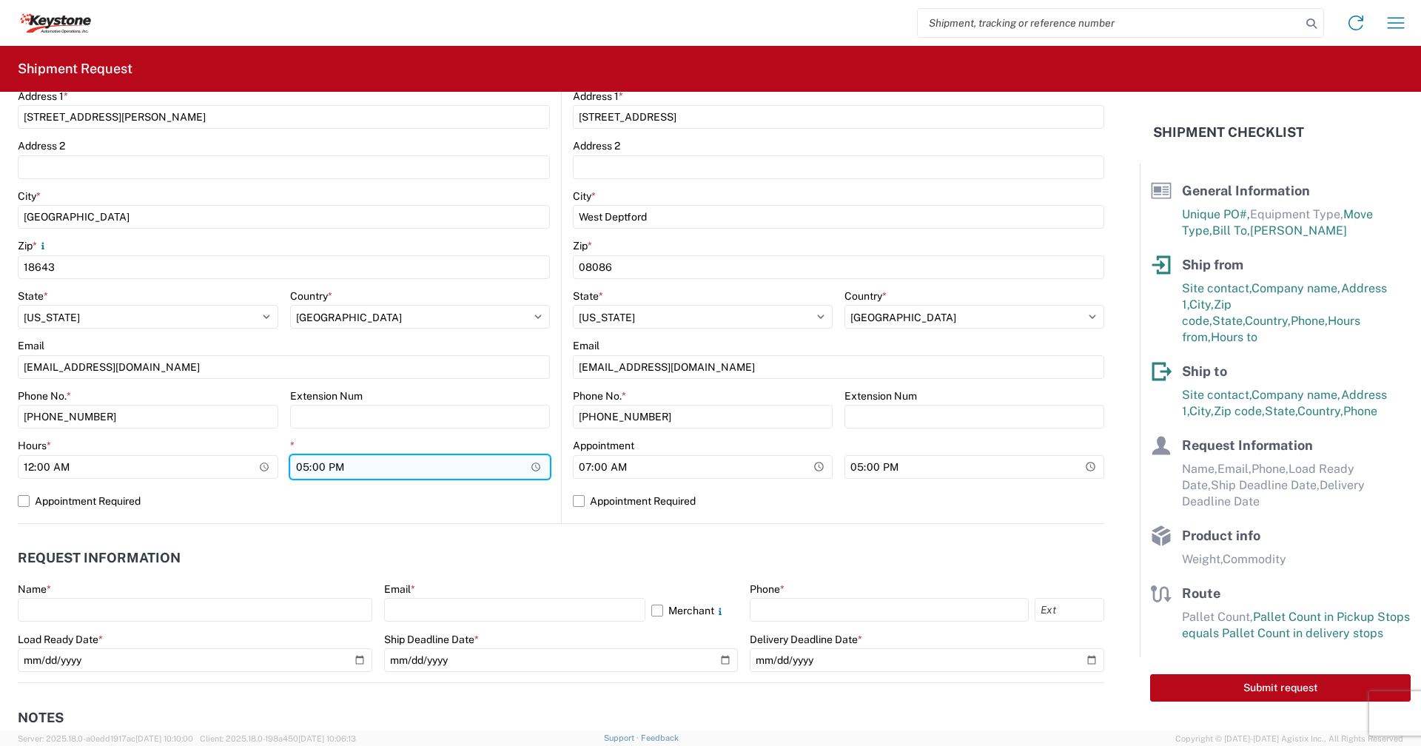
type input "00:00"
click at [531, 466] on input "17:00" at bounding box center [420, 467] width 261 height 24
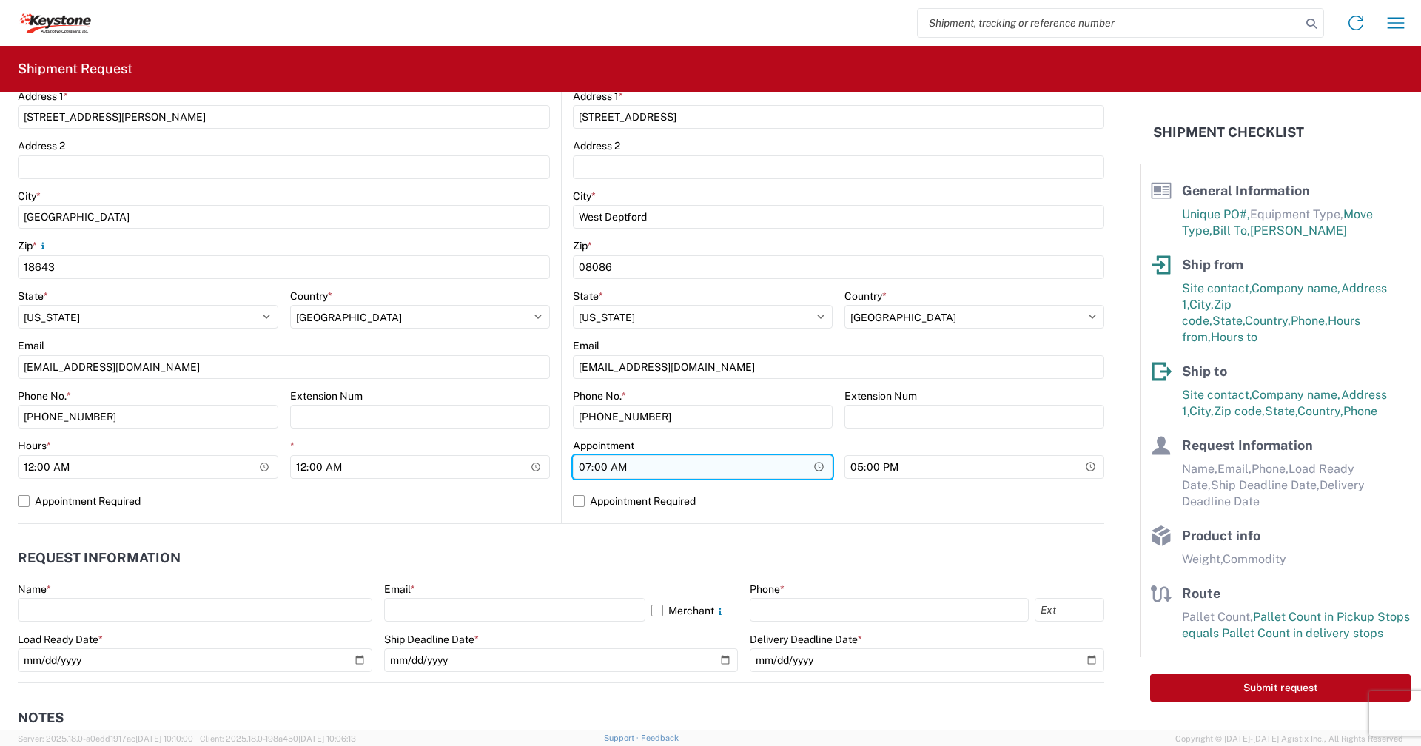
type input "00:00"
click at [808, 466] on input "07:00" at bounding box center [703, 467] width 260 height 24
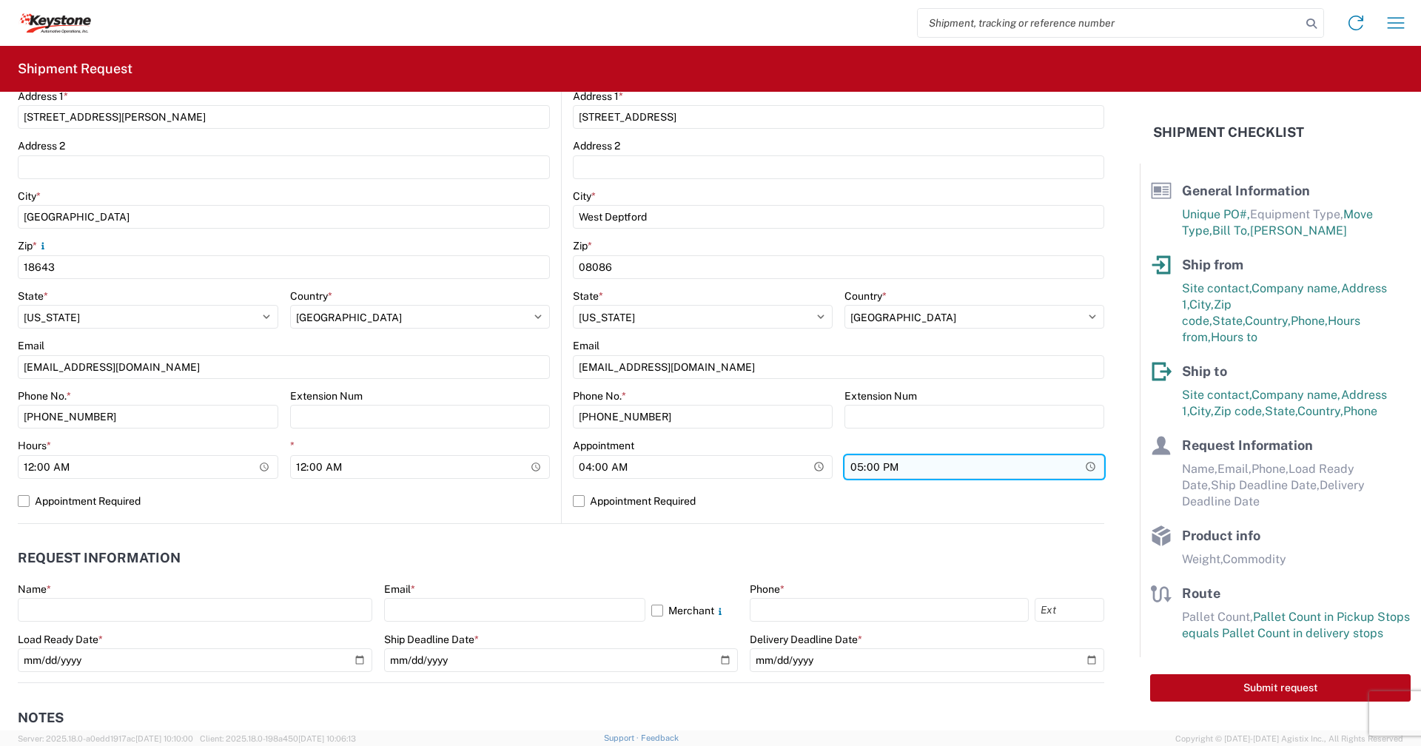
type input "04:00"
click at [1077, 465] on input "17:00" at bounding box center [974, 467] width 260 height 24
type input "04:00"
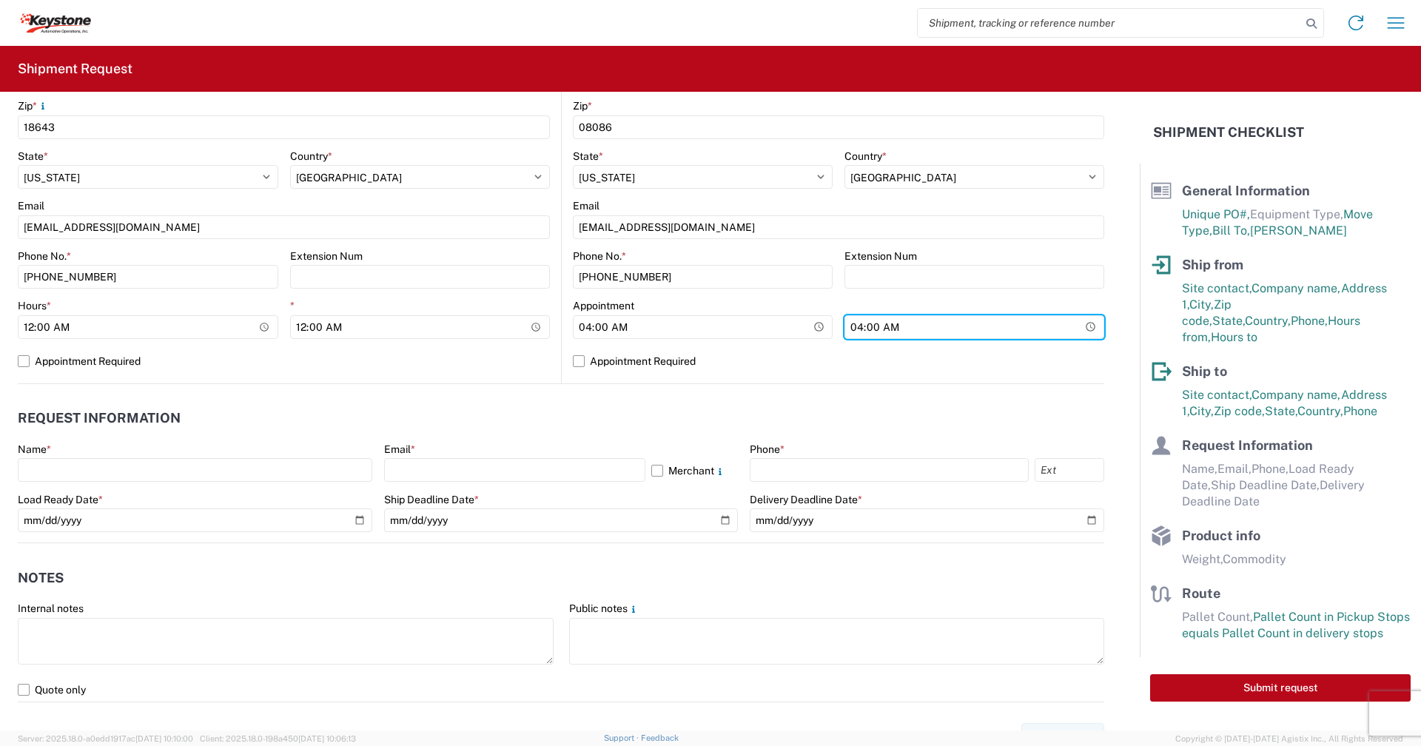
scroll to position [518, 0]
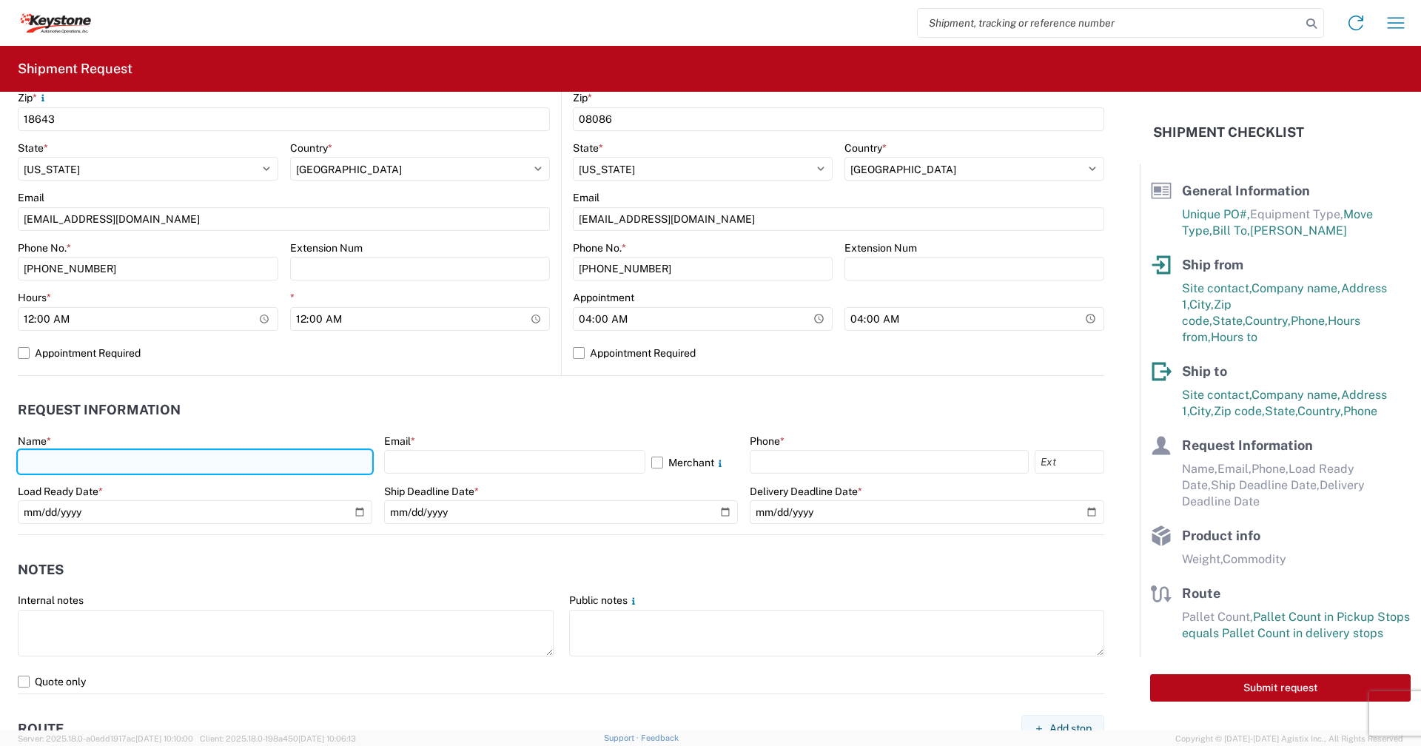
click at [145, 462] on input "text" at bounding box center [195, 462] width 355 height 24
type input "Robert Wrobleski"
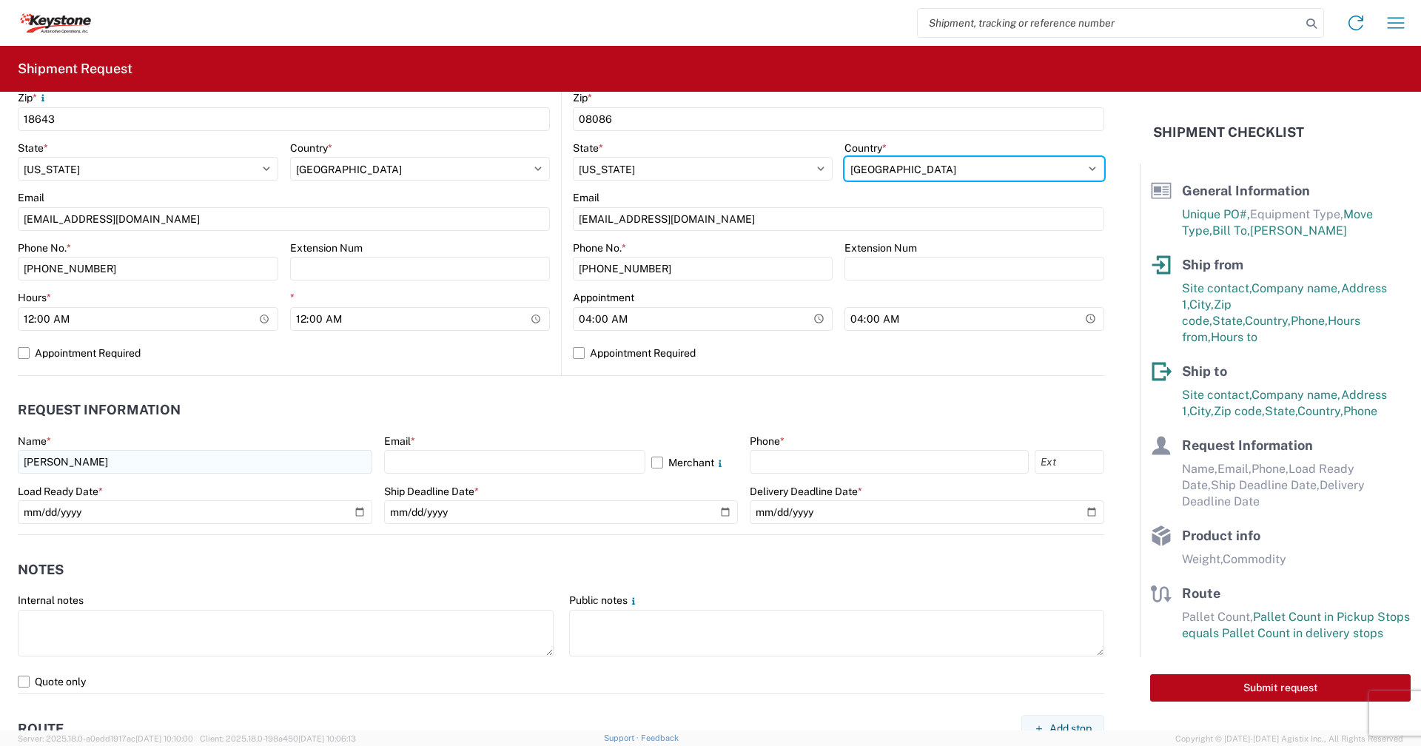
select select "CA"
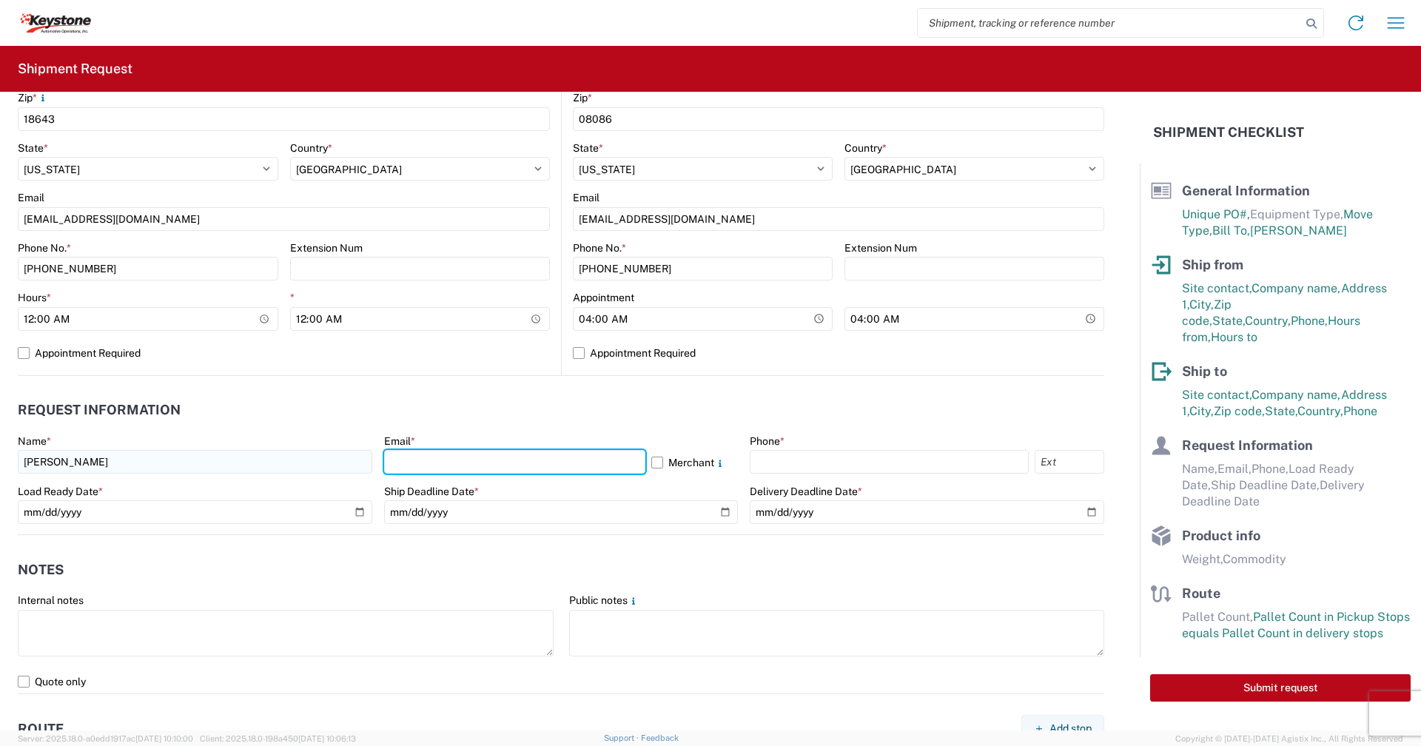
type input "Rxwrobleski@lkqcorp.com"
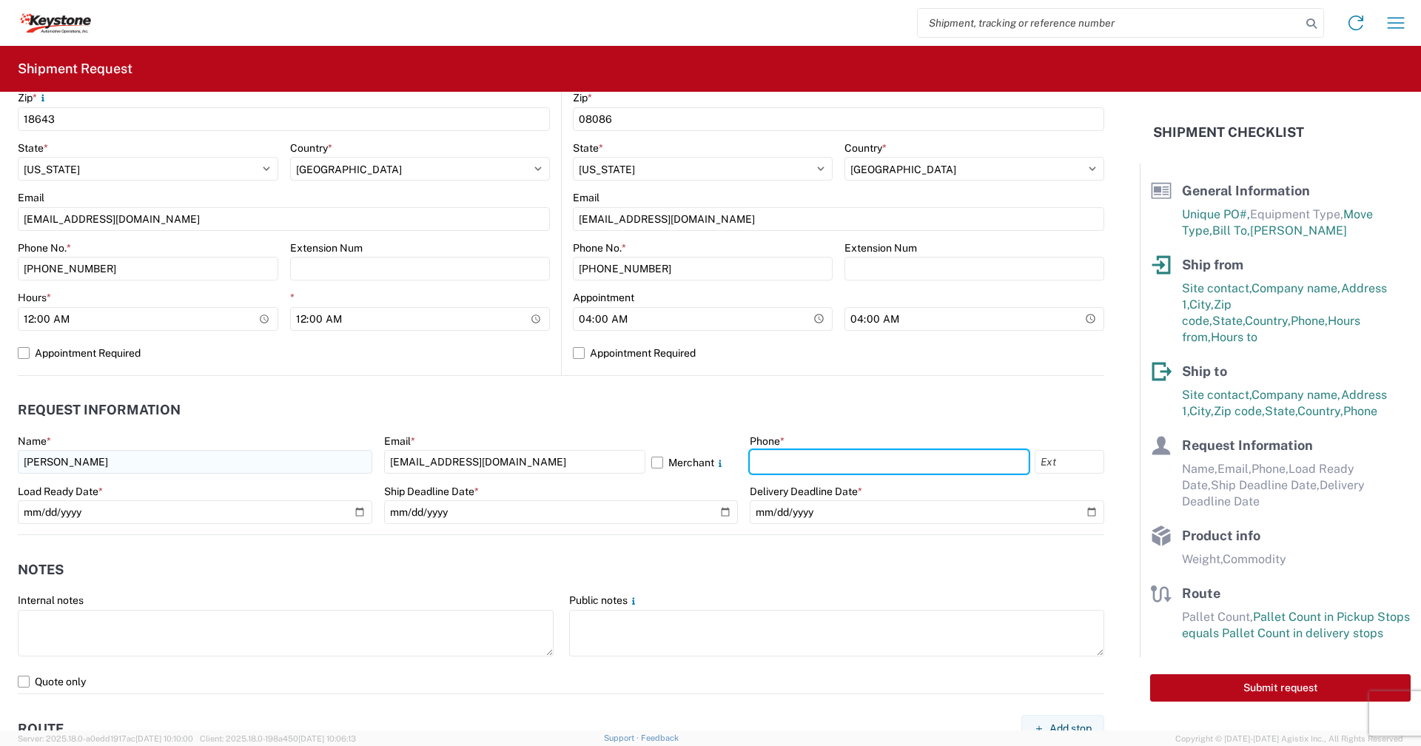
type input "570-655-4515"
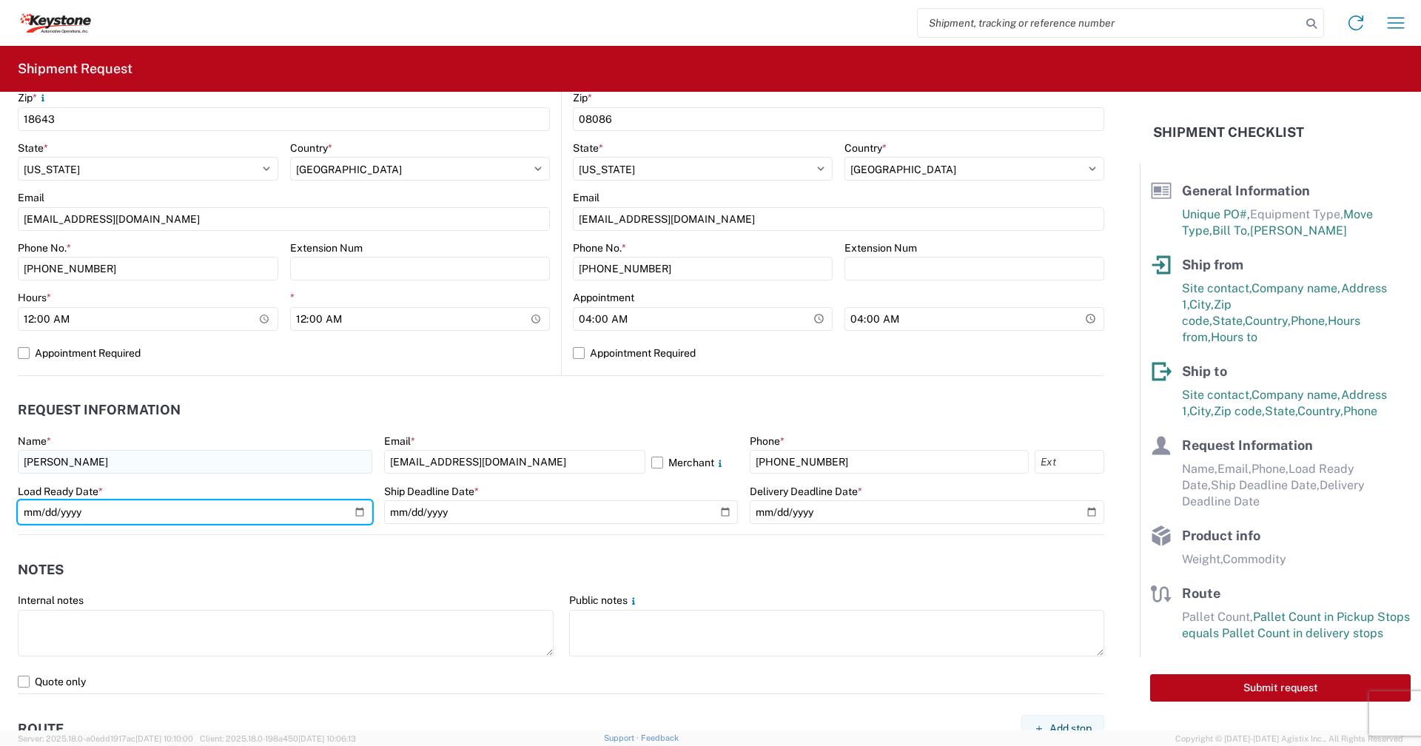
type input "2025-09-08"
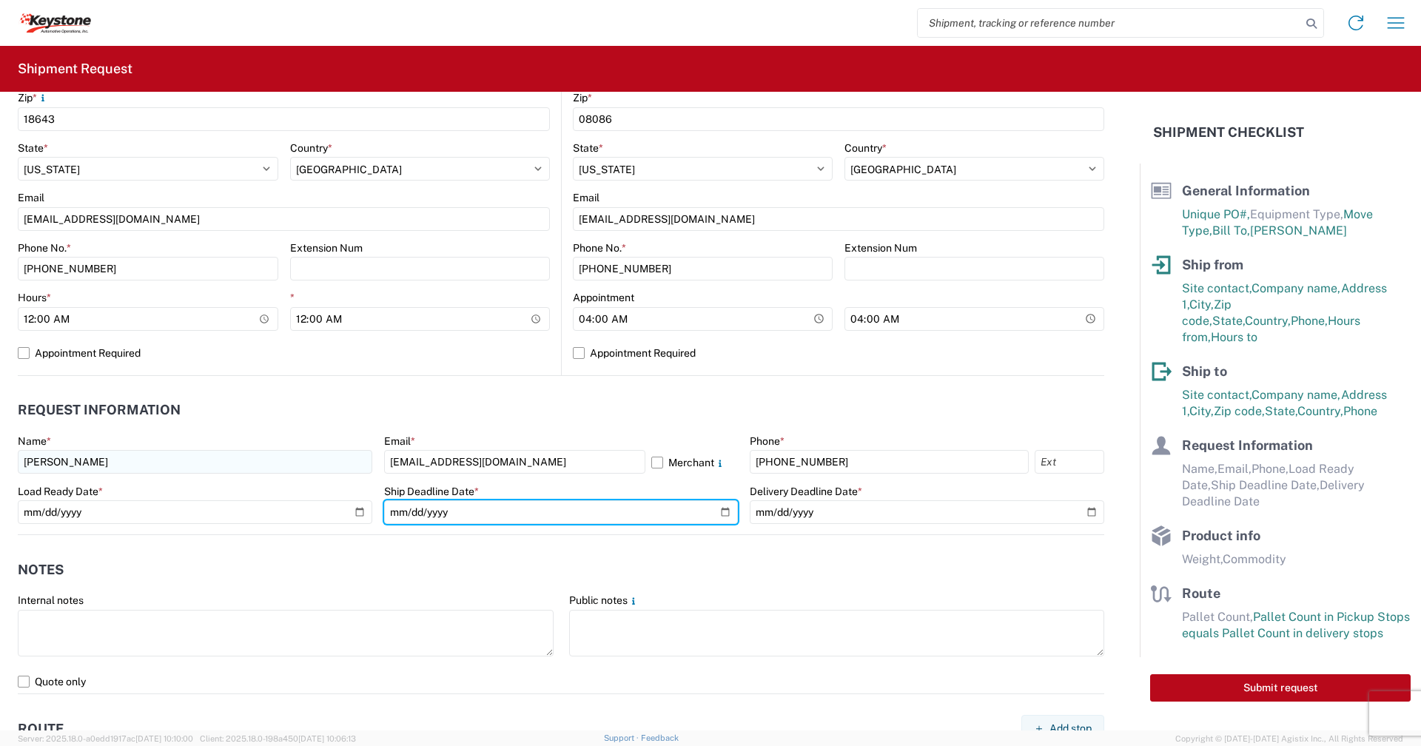
type input "2025-09-08"
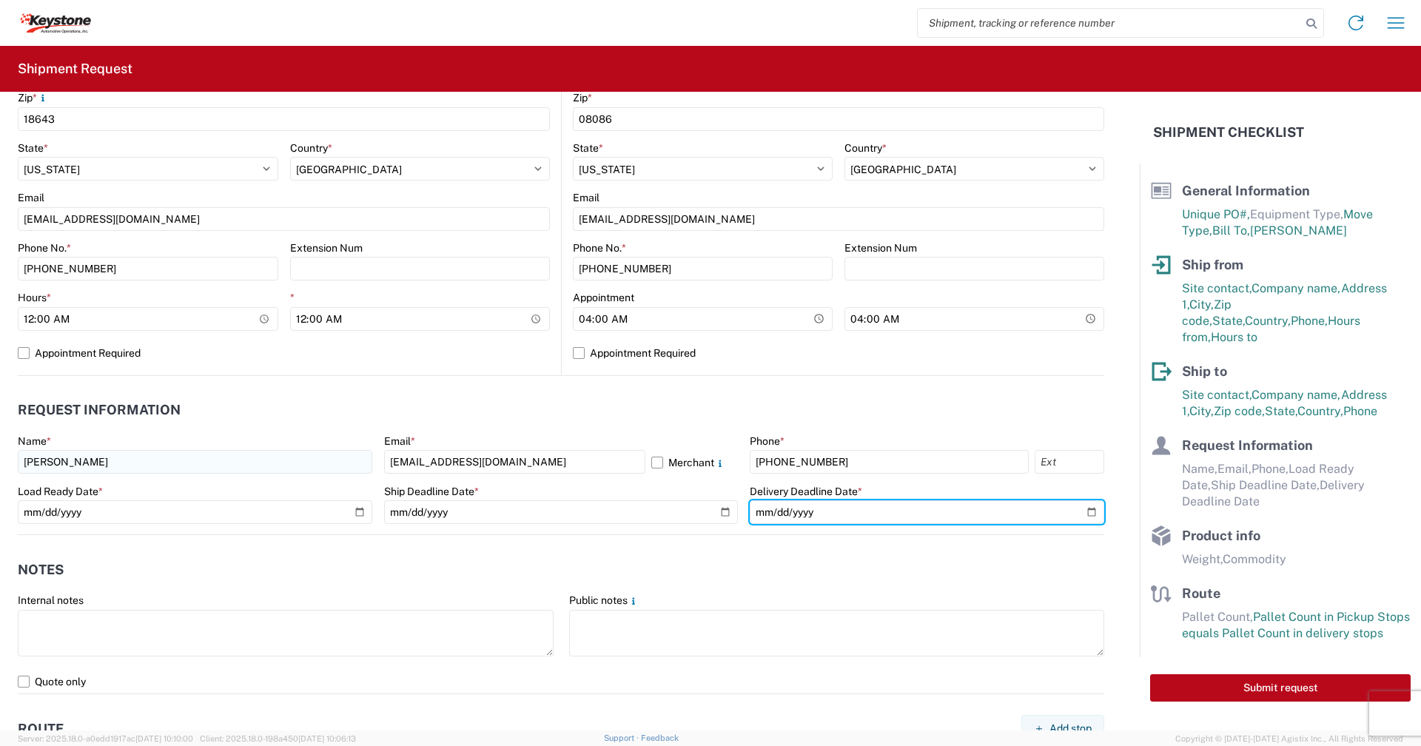
type input "2025-09-08"
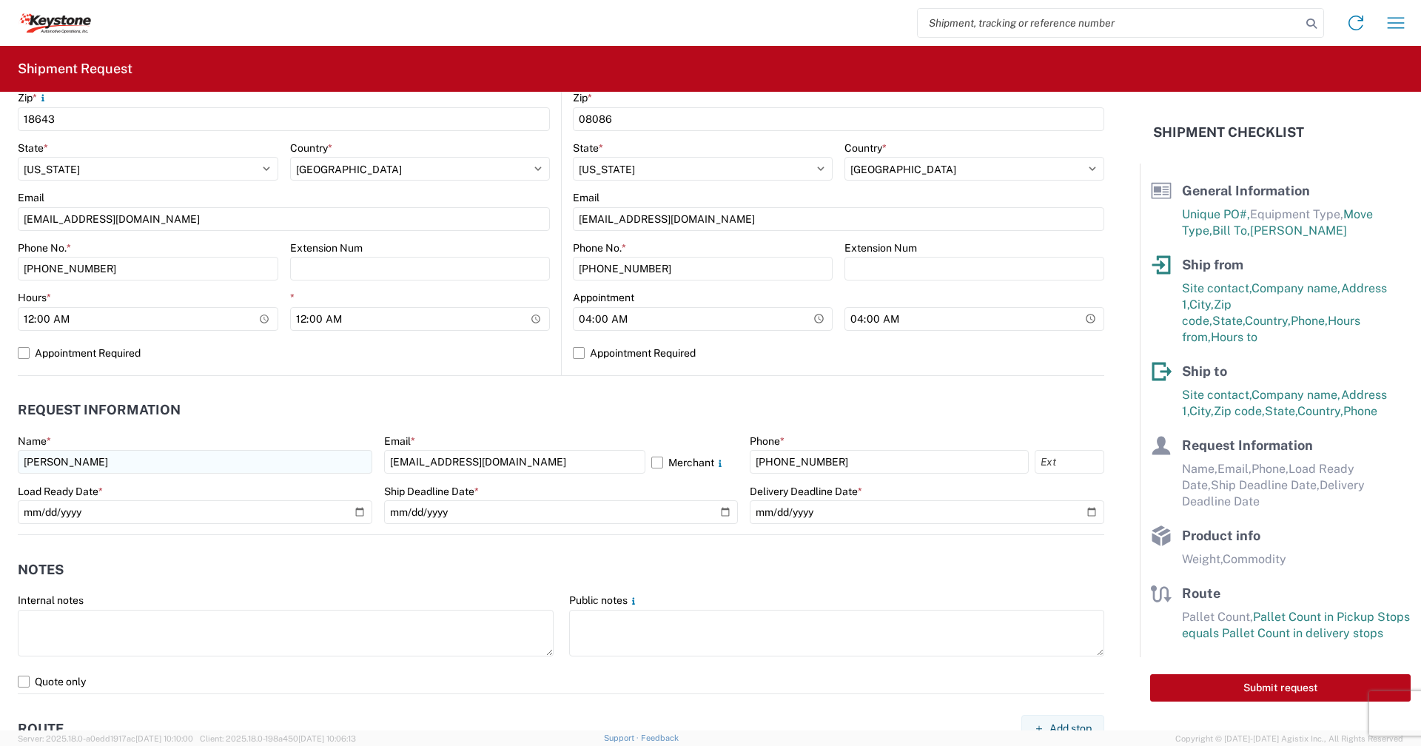
type input "28000"
type input "20"
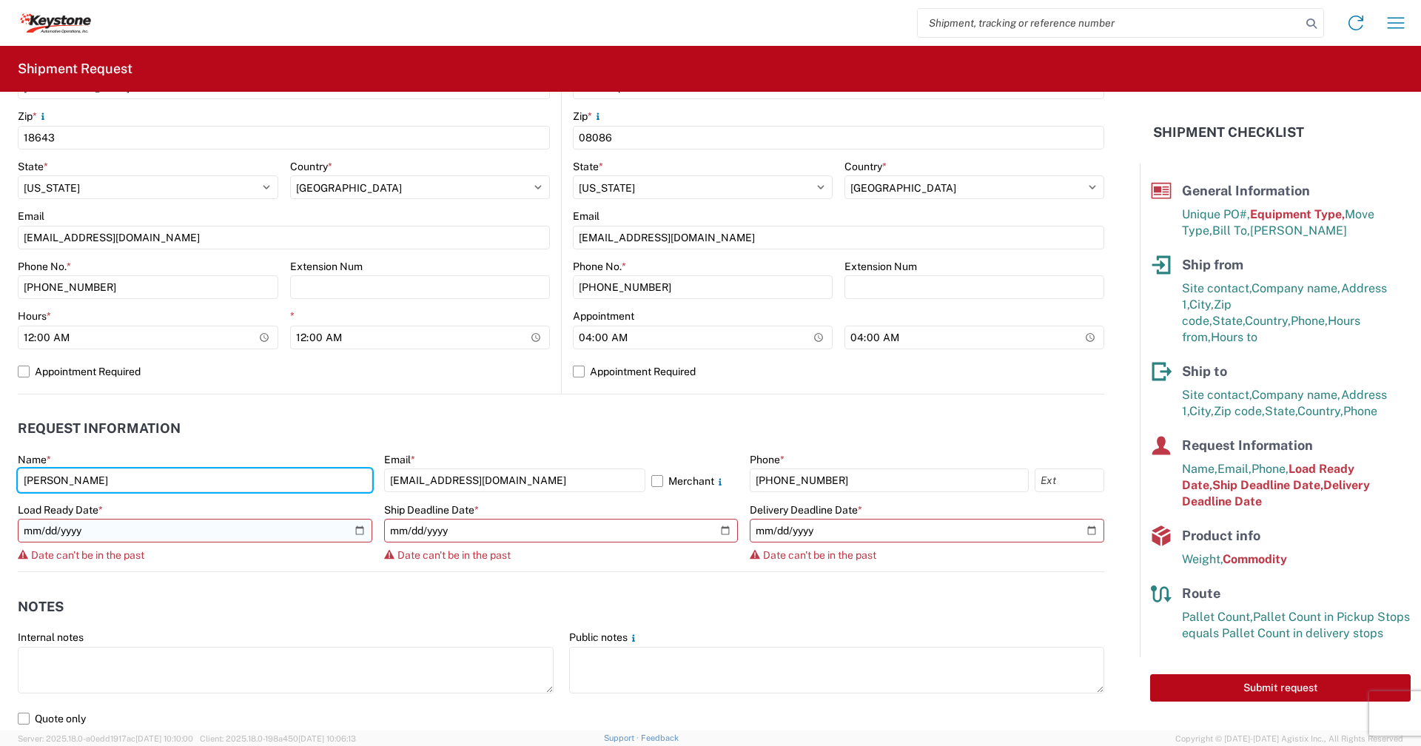
scroll to position [537, 0]
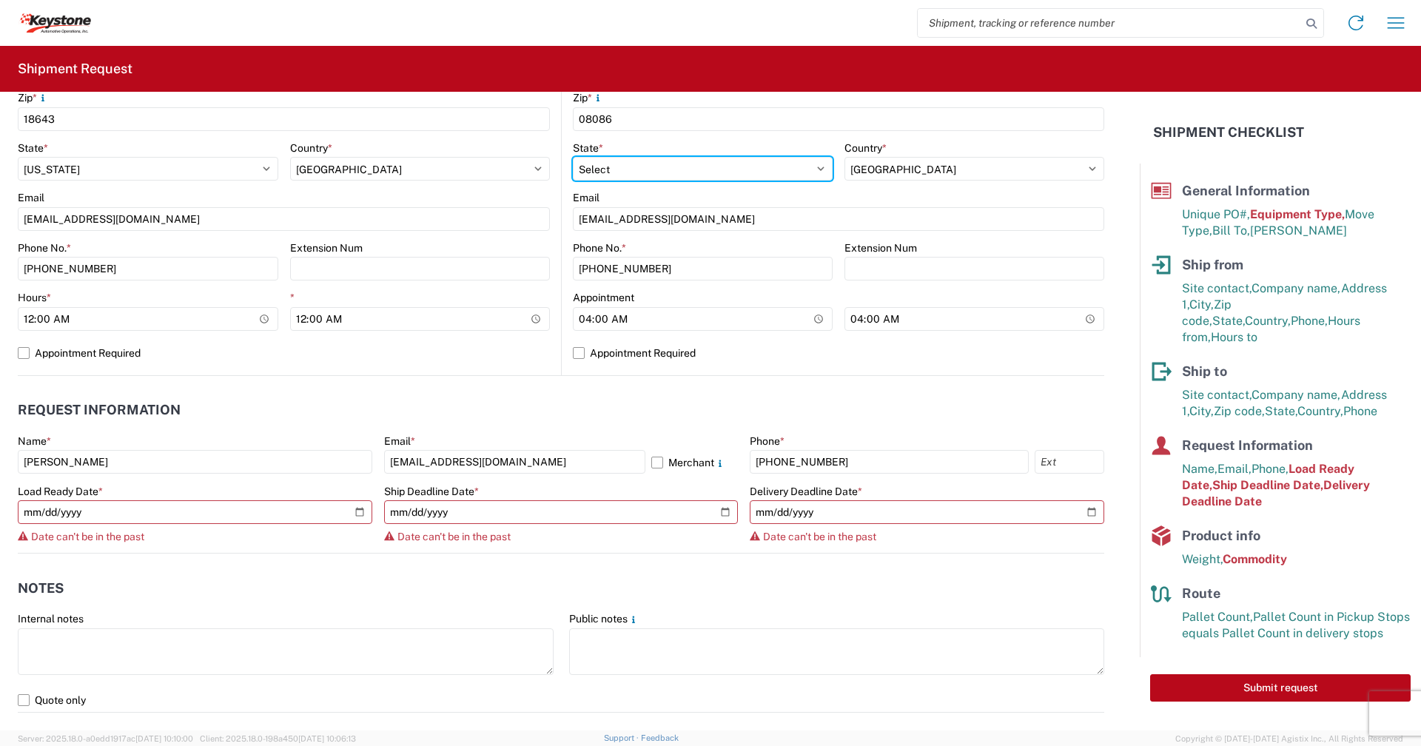
select select "NJ"
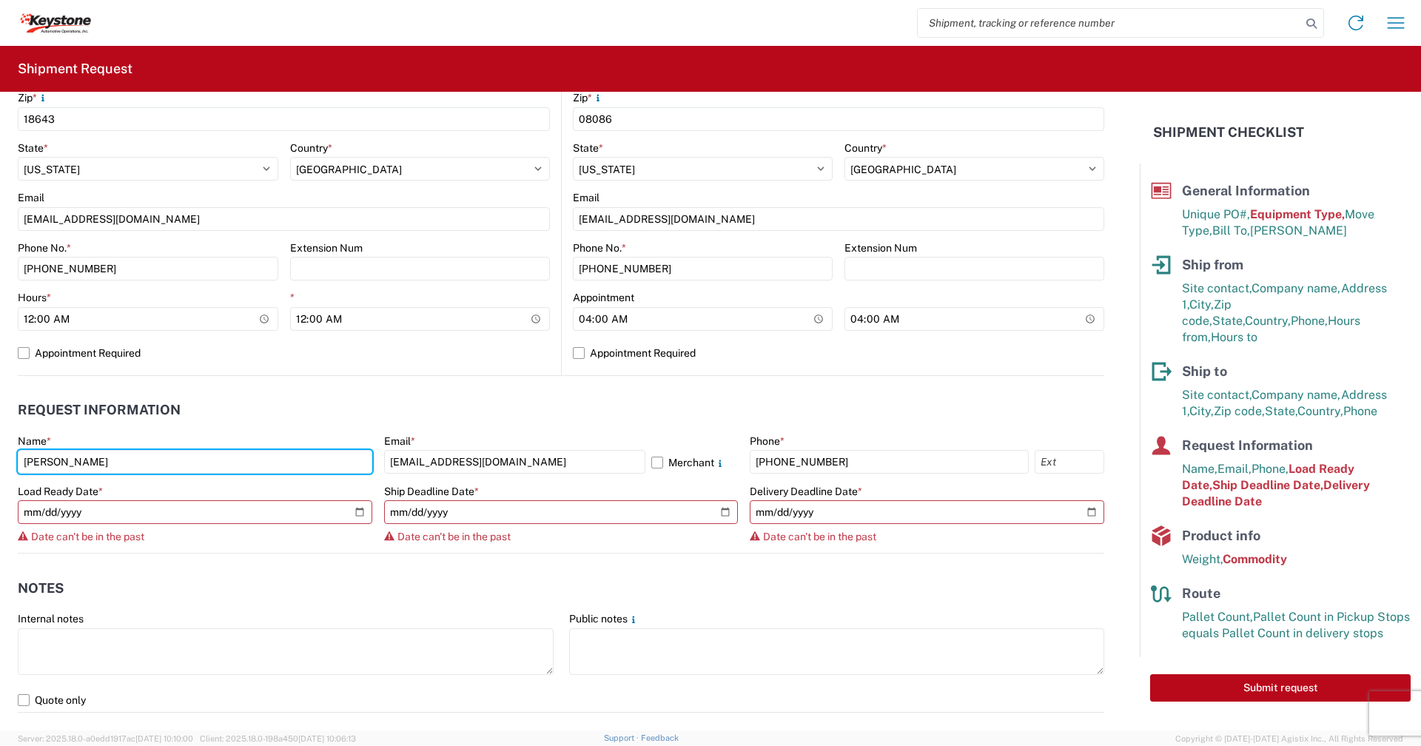
select select
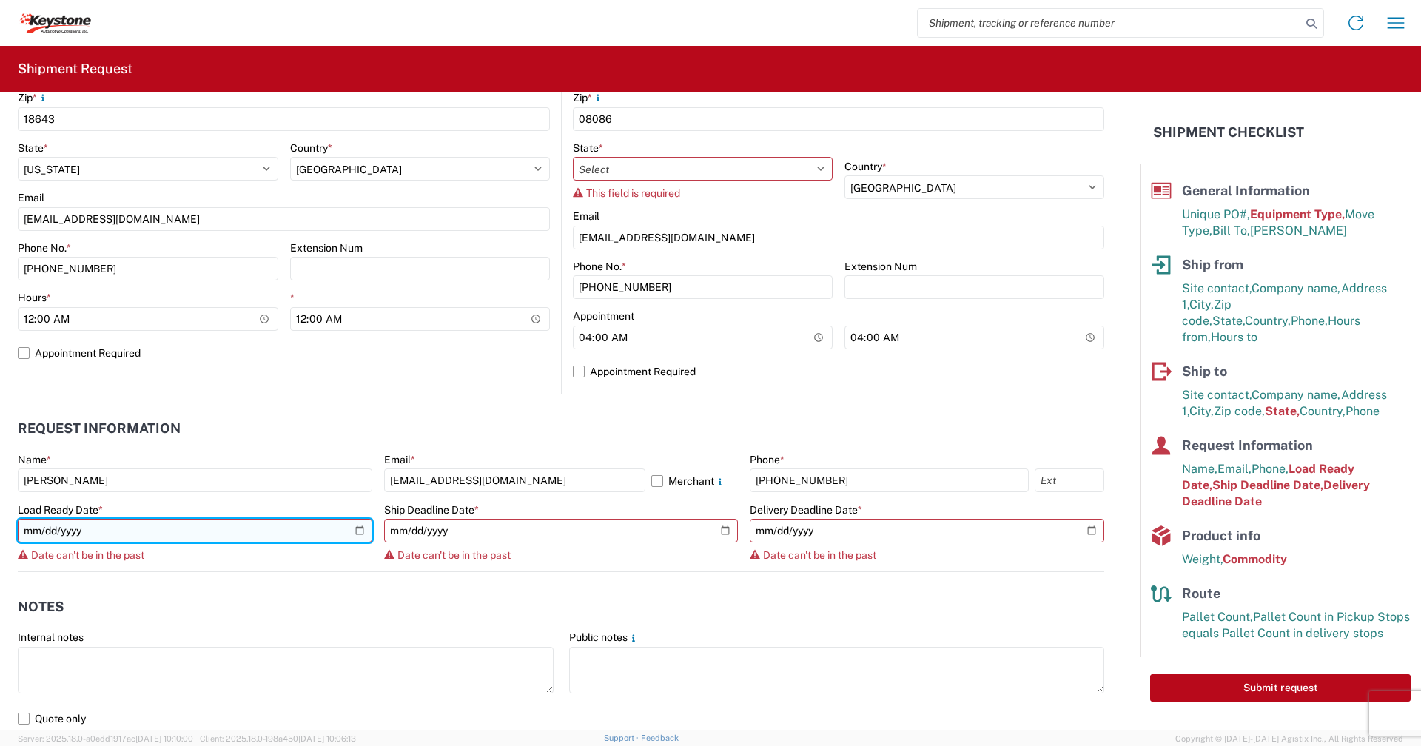
click at [355, 531] on input "2025-09-08" at bounding box center [195, 531] width 355 height 24
type input "2025-09-09"
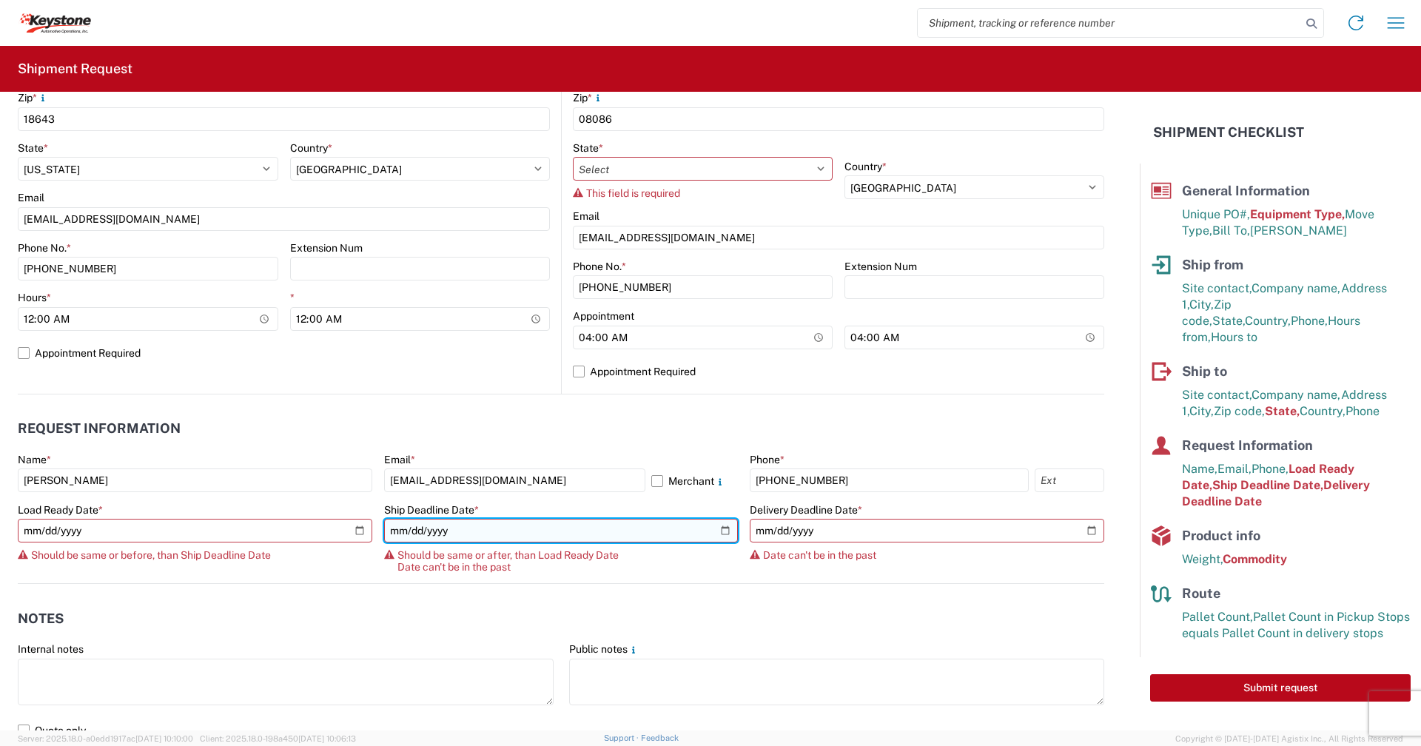
click at [721, 529] on input "2025-09-08" at bounding box center [561, 531] width 355 height 24
type input "2025-09-09"
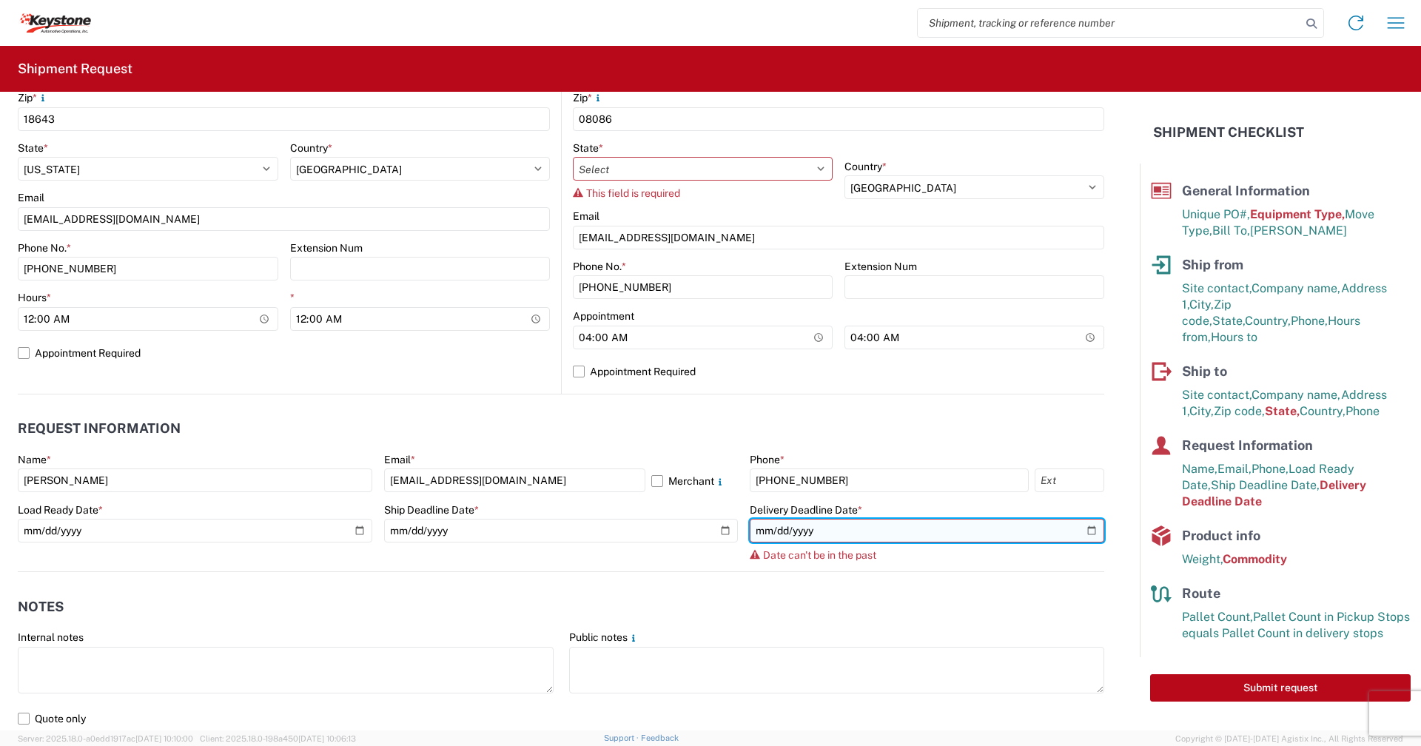
click at [1081, 528] on input "2025-09-08" at bounding box center [927, 531] width 355 height 24
type input "2025-09-09"
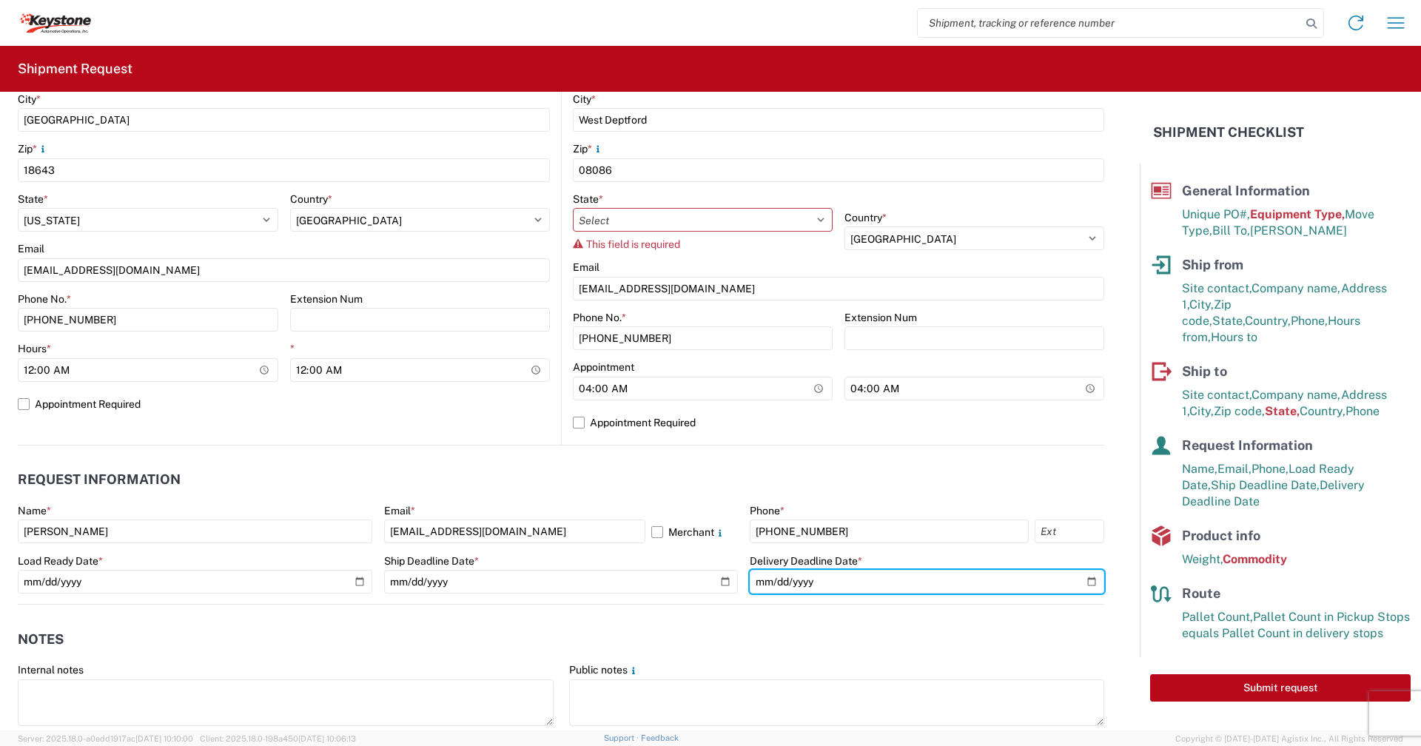
scroll to position [389, 0]
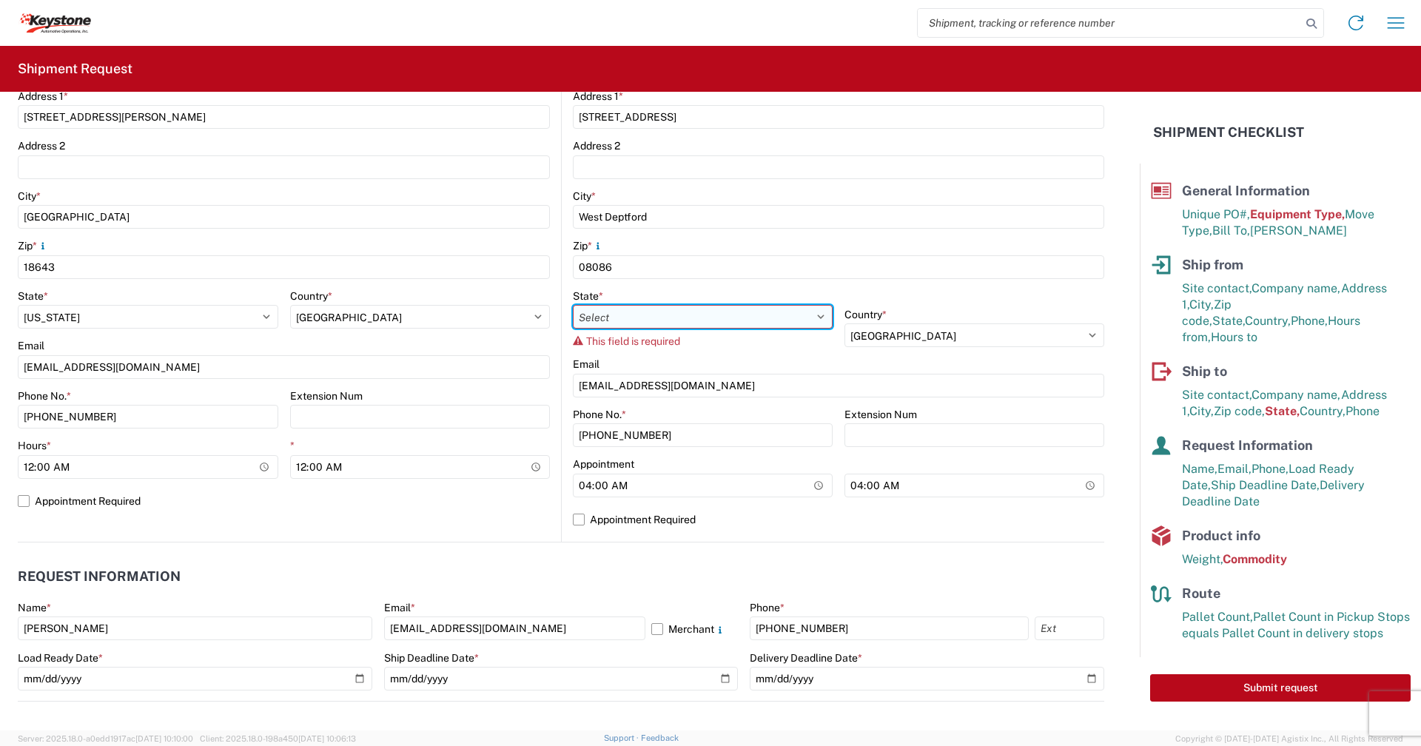
click at [814, 315] on select "Select Alberta British Columbia Manitoba New Brunswick Newfoundland and Labrado…" at bounding box center [703, 317] width 260 height 24
click at [649, 312] on select "Select Alberta British Columbia Manitoba New Brunswick Newfoundland and Labrado…" at bounding box center [703, 317] width 260 height 24
select select "NB"
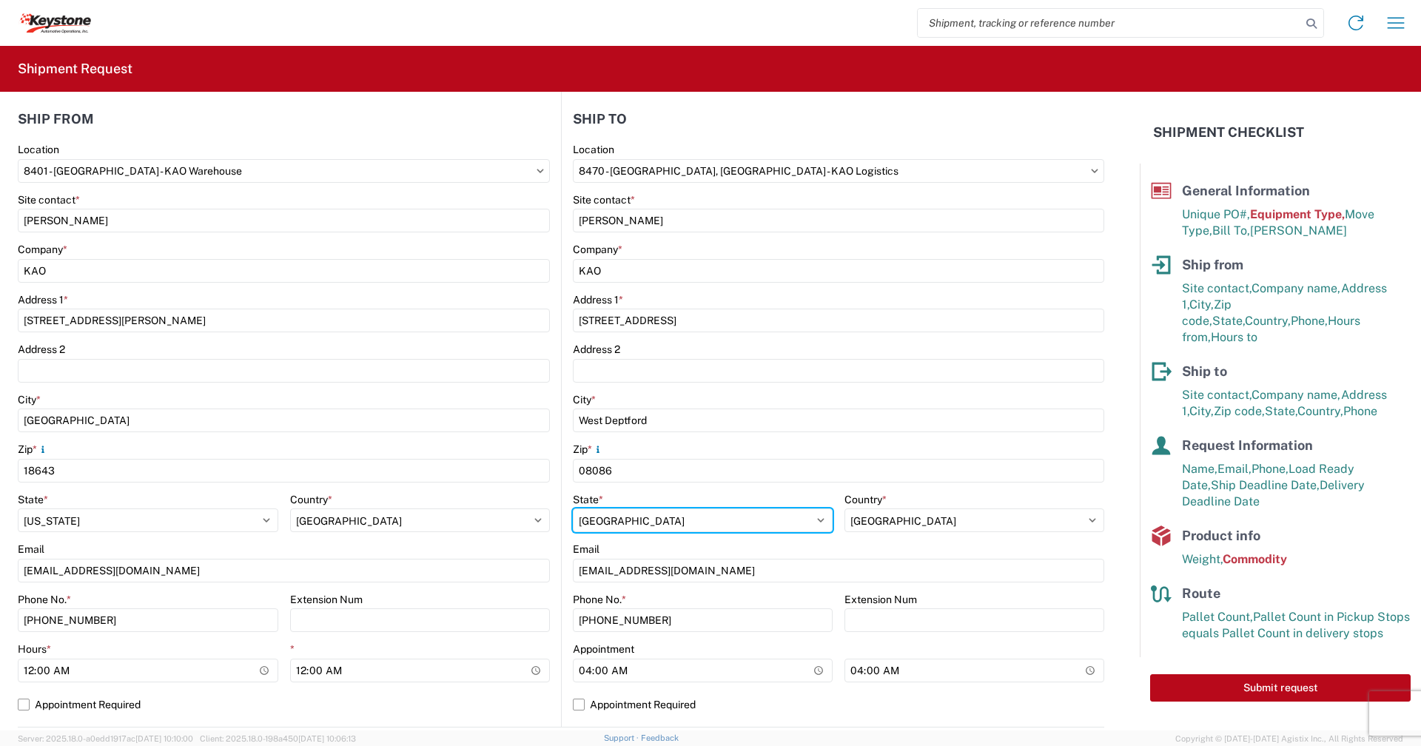
scroll to position [167, 0]
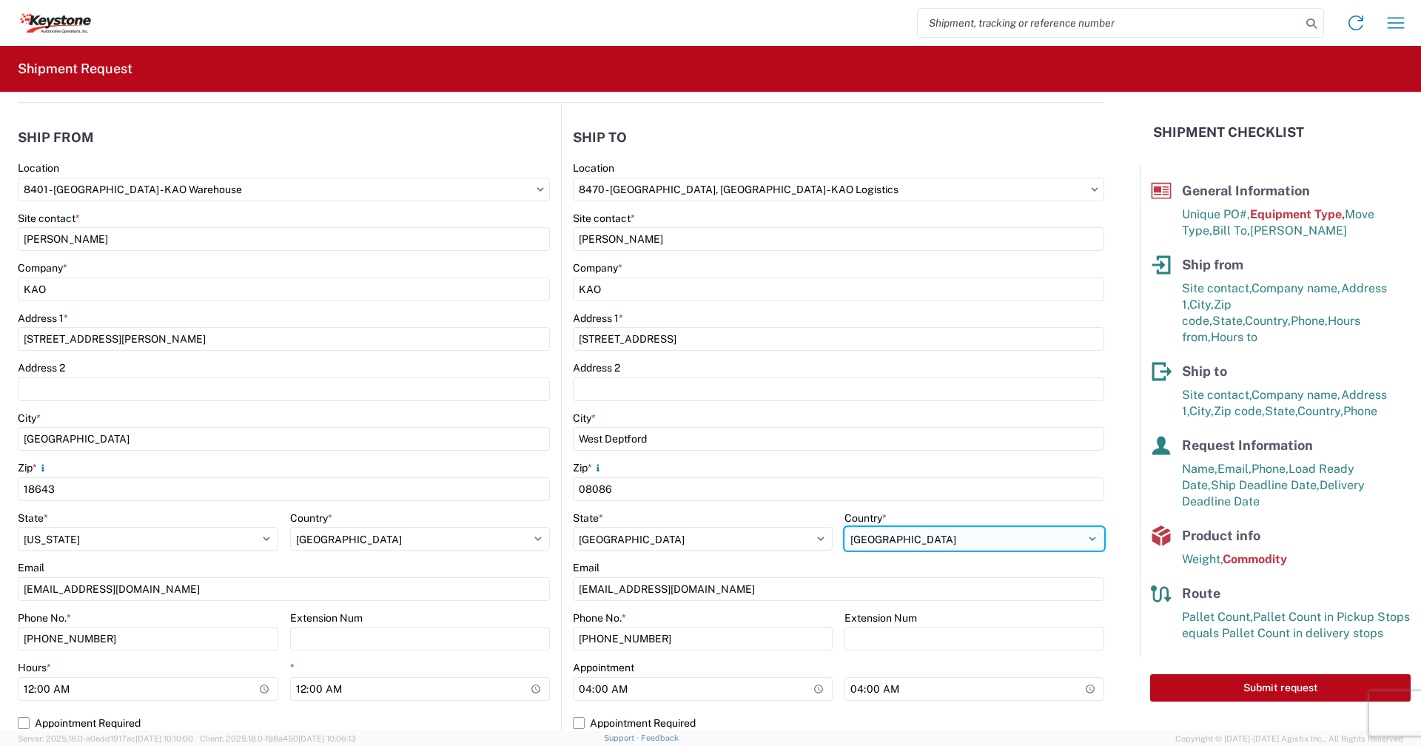
click at [913, 532] on select "Select Afghanistan Åland Islands Albania Algeria American Samoa Andorra Angola …" at bounding box center [974, 539] width 260 height 24
select select "US"
click at [844, 527] on select "Select Afghanistan Åland Islands Albania Algeria American Samoa Andorra Angola …" at bounding box center [974, 539] width 260 height 24
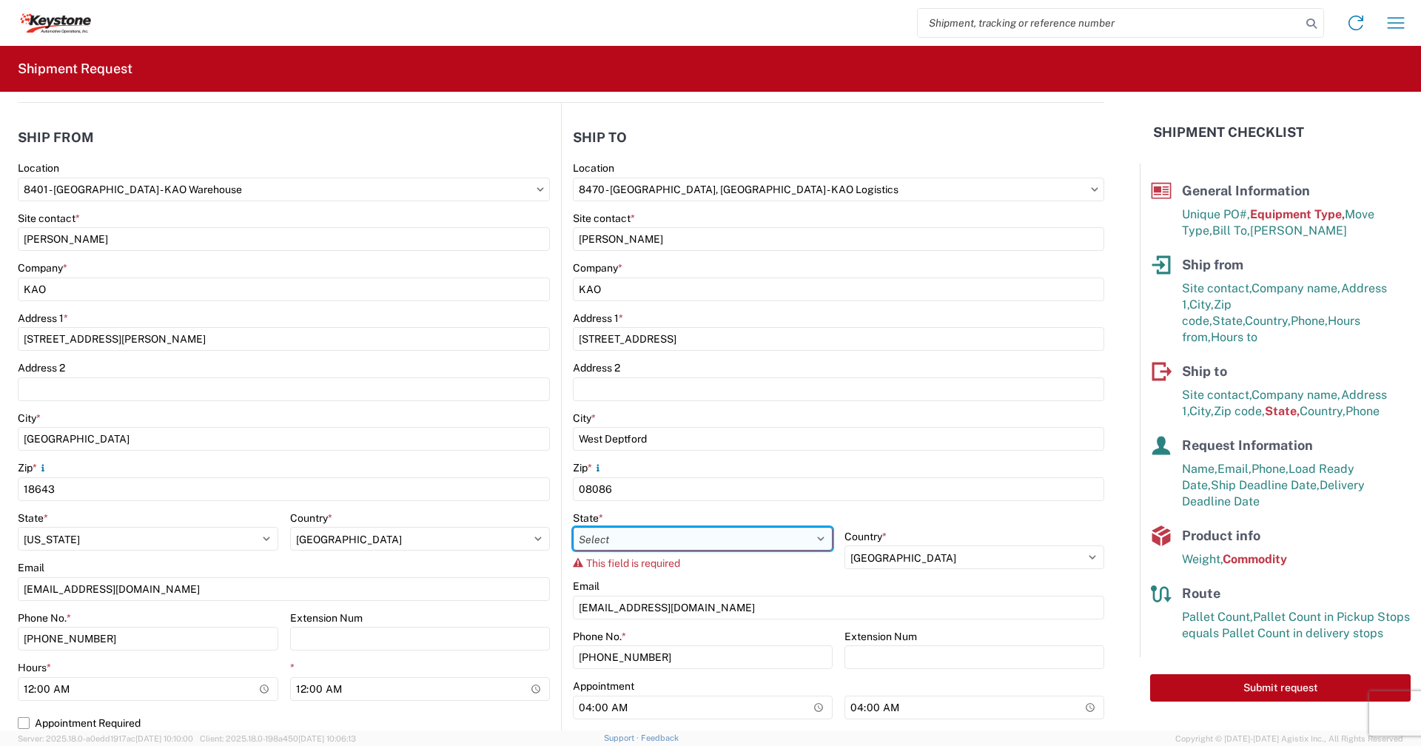
click at [662, 535] on select "Select Alabama Alaska Arizona Arkansas Armed Forces Americas Armed Forces Europ…" at bounding box center [703, 539] width 260 height 24
select select "NJ"
click at [573, 527] on select "Select Alabama Alaska Arizona Arkansas Armed Forces Americas Armed Forces Europ…" at bounding box center [703, 539] width 260 height 24
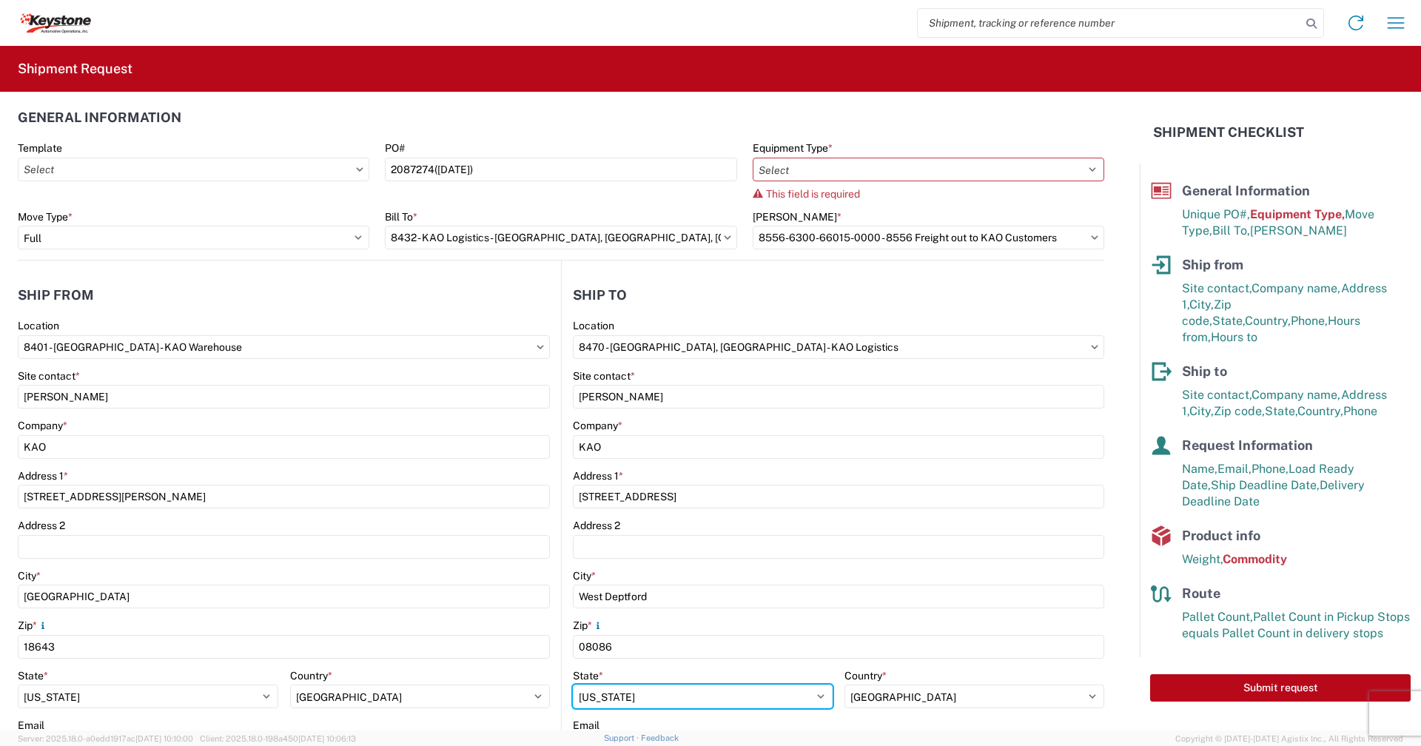
scroll to position [0, 0]
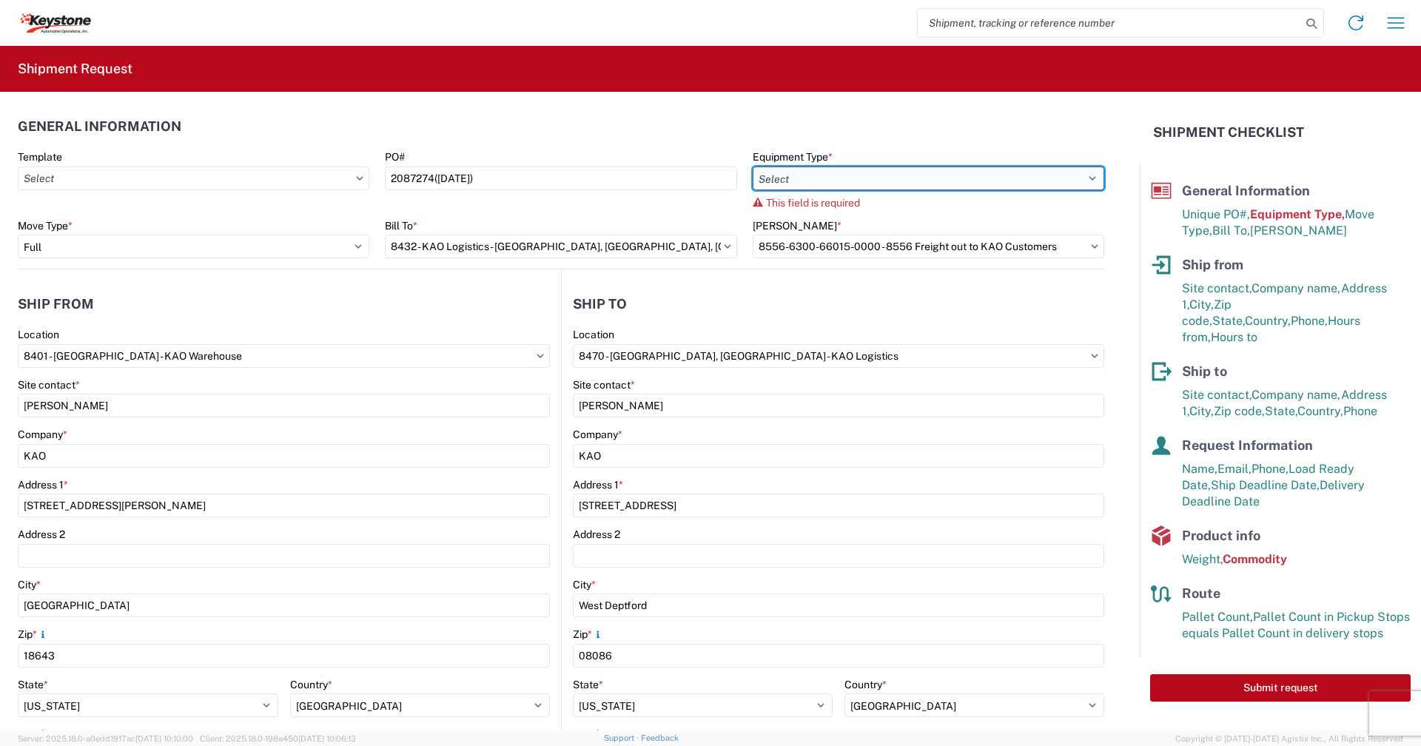
click at [1083, 176] on select "Select 53’ Dry Van Flatbed Dropdeck (van) Lowboy (flatbed) Rail" at bounding box center [929, 179] width 352 height 24
select select "STDV"
click at [753, 167] on select "Select 53’ Dry Van Flatbed Dropdeck (van) Lowboy (flatbed) Rail" at bounding box center [929, 179] width 352 height 24
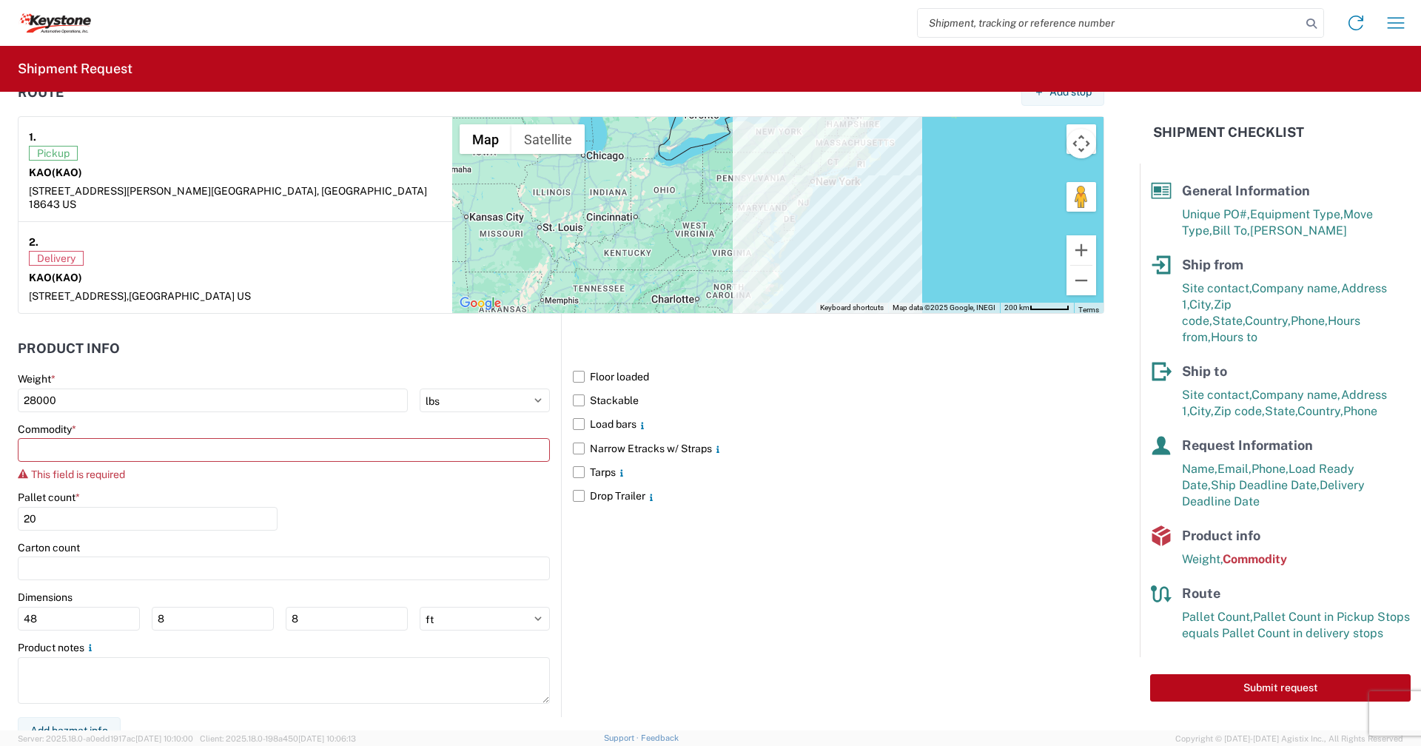
scroll to position [1155, 0]
click at [210, 437] on input at bounding box center [284, 449] width 532 height 24
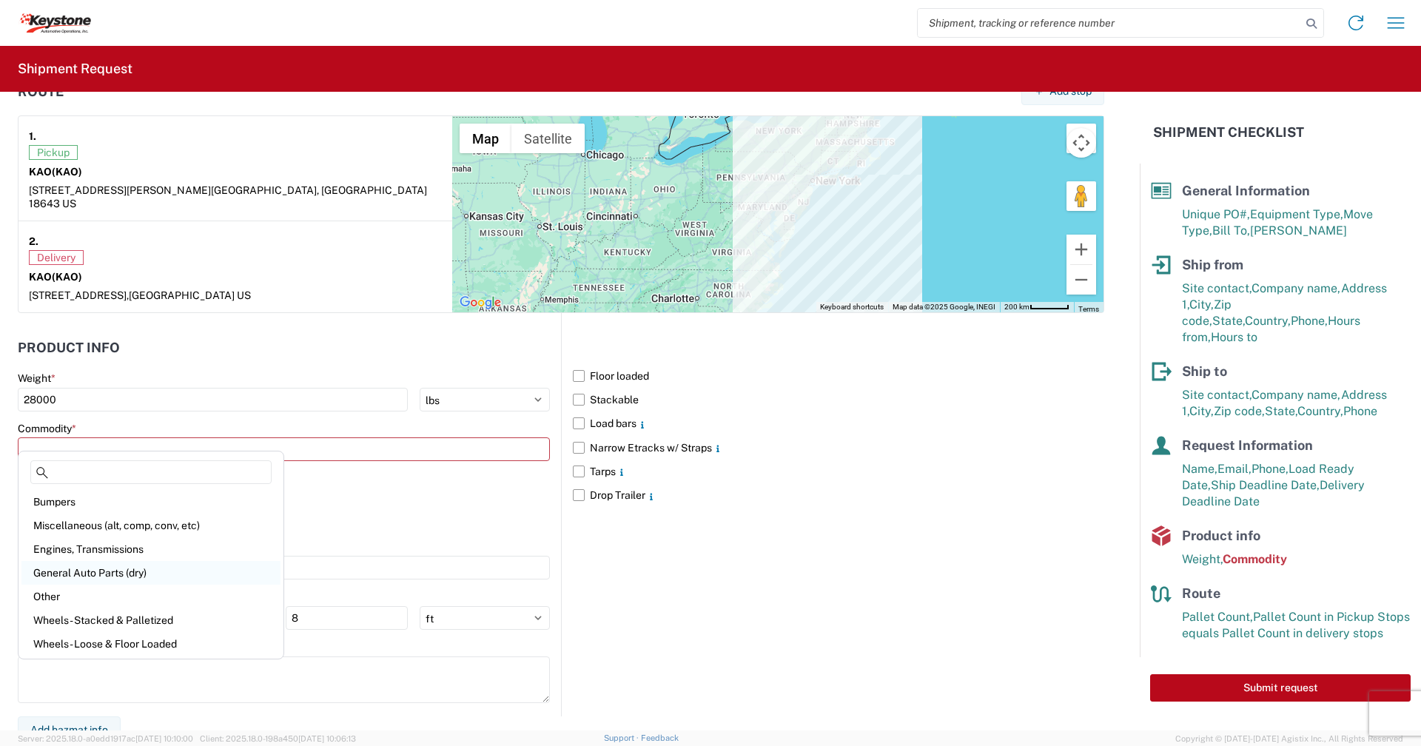
click at [91, 574] on div "General Auto Parts (dry)" at bounding box center [150, 573] width 259 height 24
type input "General Auto Parts (dry)"
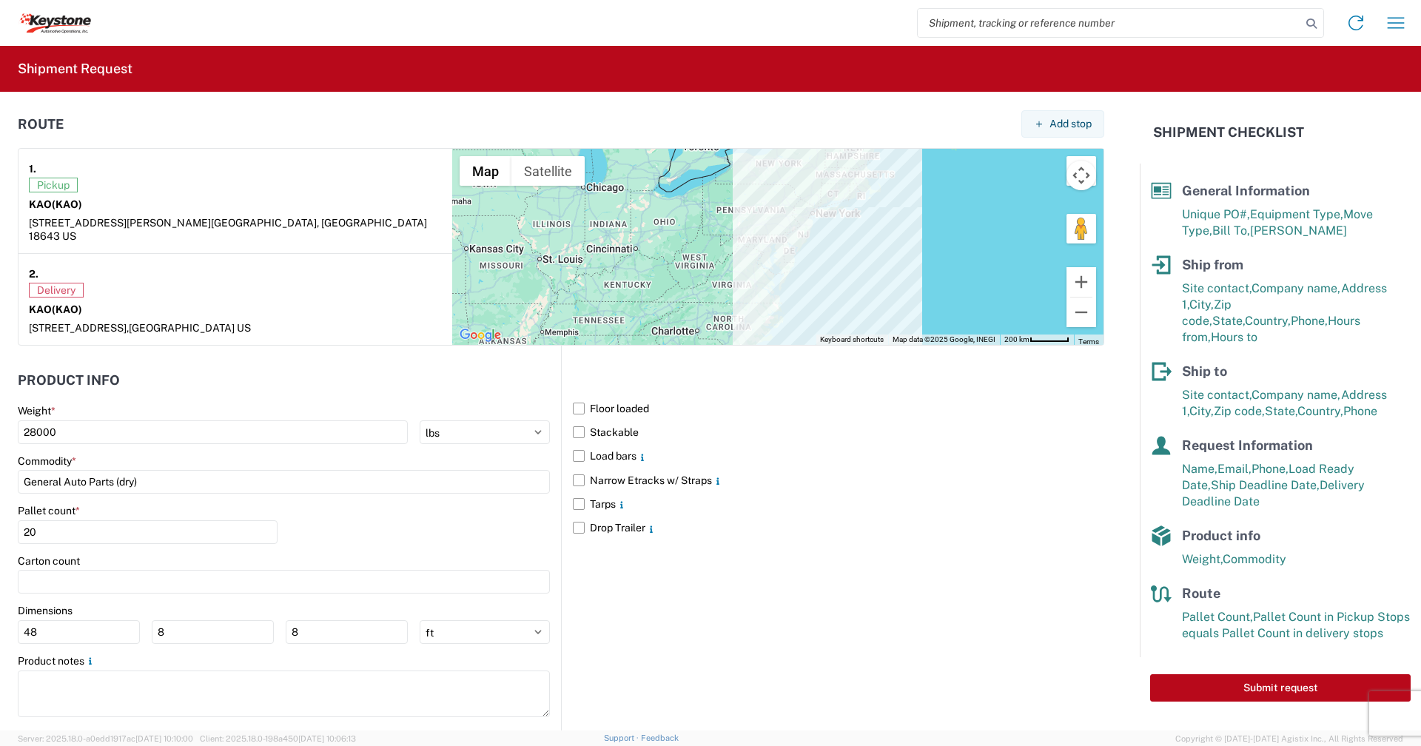
scroll to position [1137, 0]
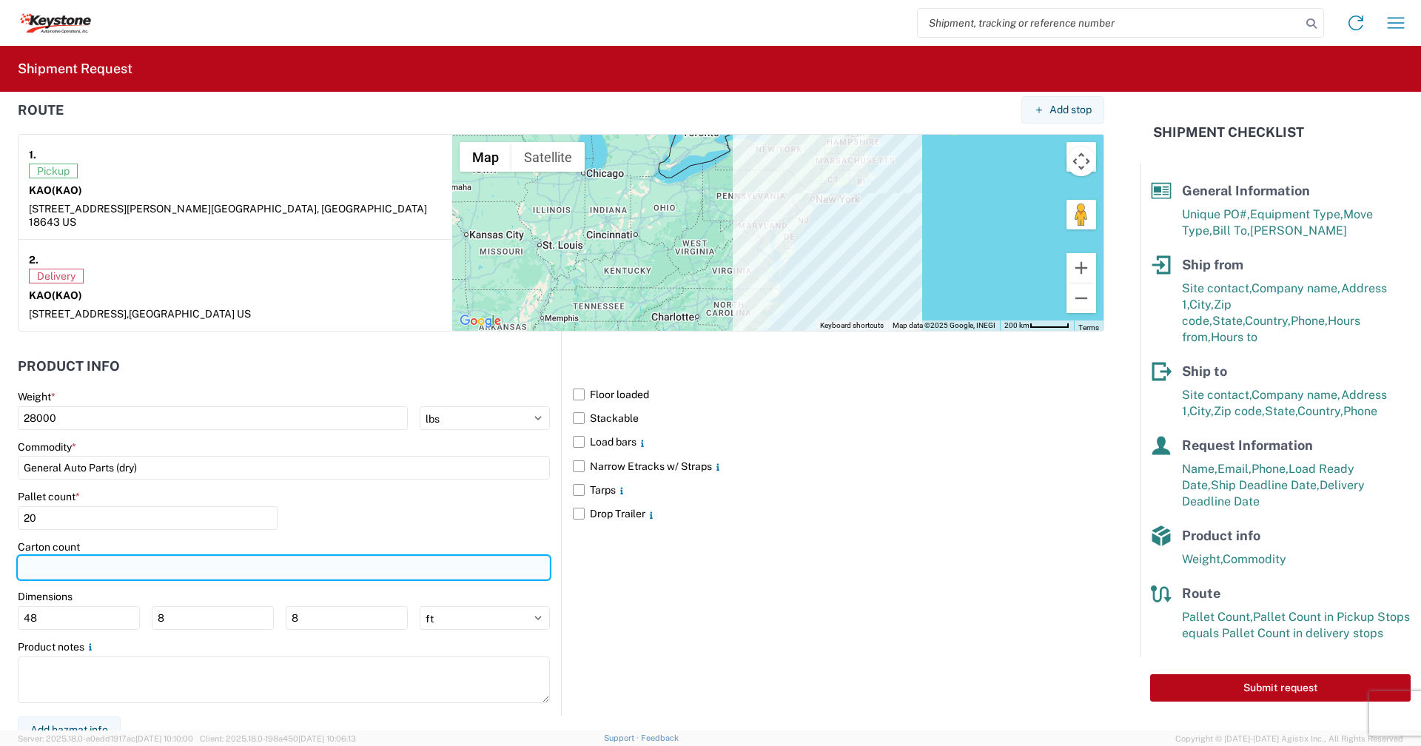
click at [130, 556] on input "number" at bounding box center [284, 568] width 532 height 24
type input "20"
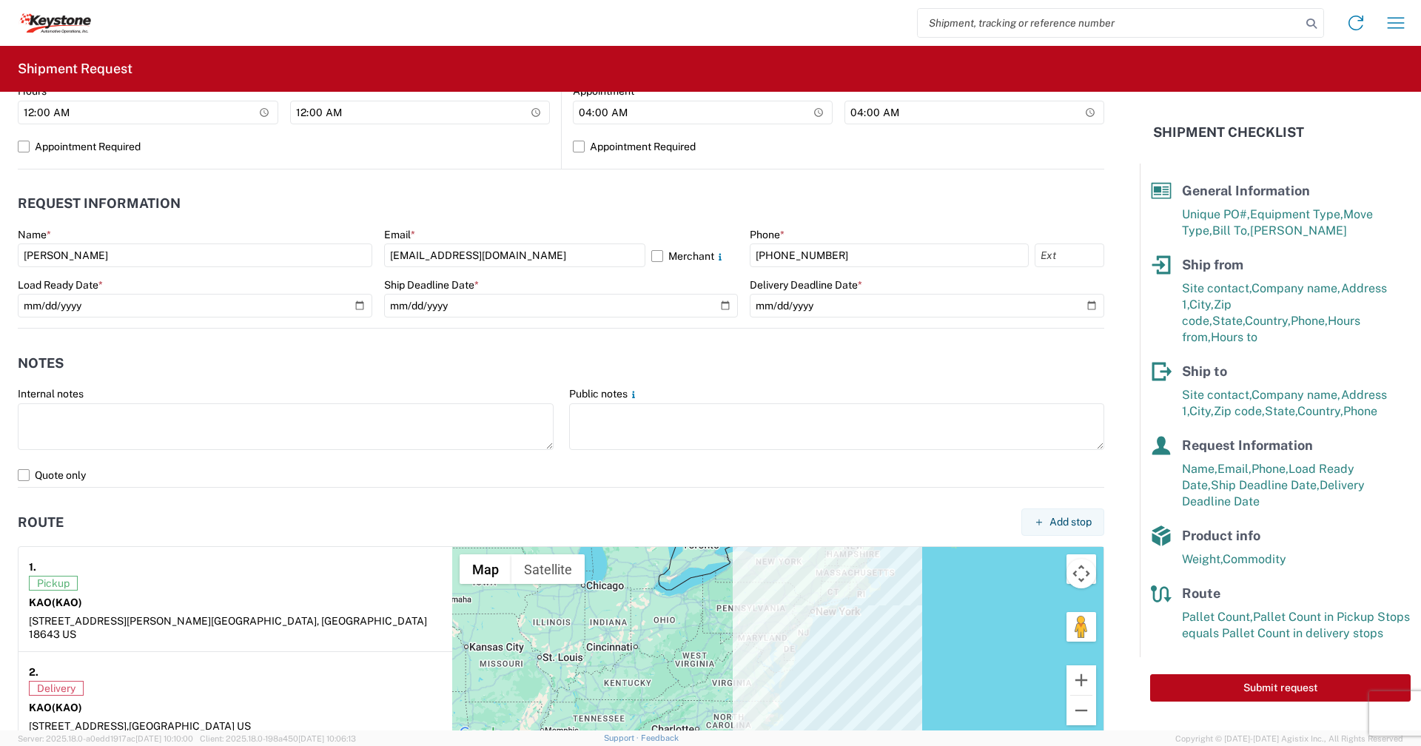
scroll to position [619, 0]
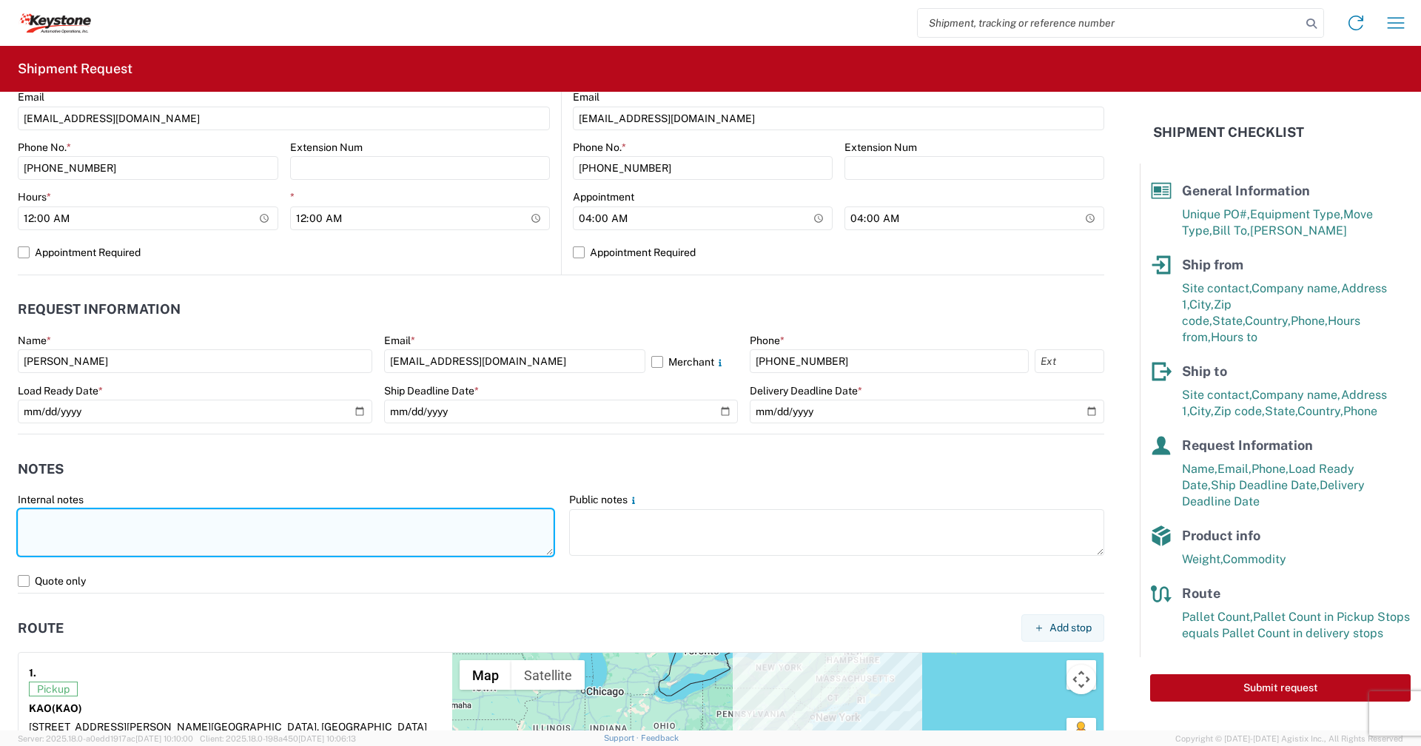
click at [118, 523] on textarea at bounding box center [286, 532] width 536 height 47
click at [143, 521] on textarea "Already booked thru R&L loaded 9-8-25 and Del. 9-8-25" at bounding box center [286, 532] width 536 height 47
click at [184, 520] on textarea "Already booked thru R&L, loaded 9-8-25 and Del. 9-8-25" at bounding box center [286, 532] width 536 height 47
click at [277, 516] on textarea "Already booked thru R&L, loaded on 9-8-25 and Del. 9-8-25" at bounding box center [286, 532] width 536 height 47
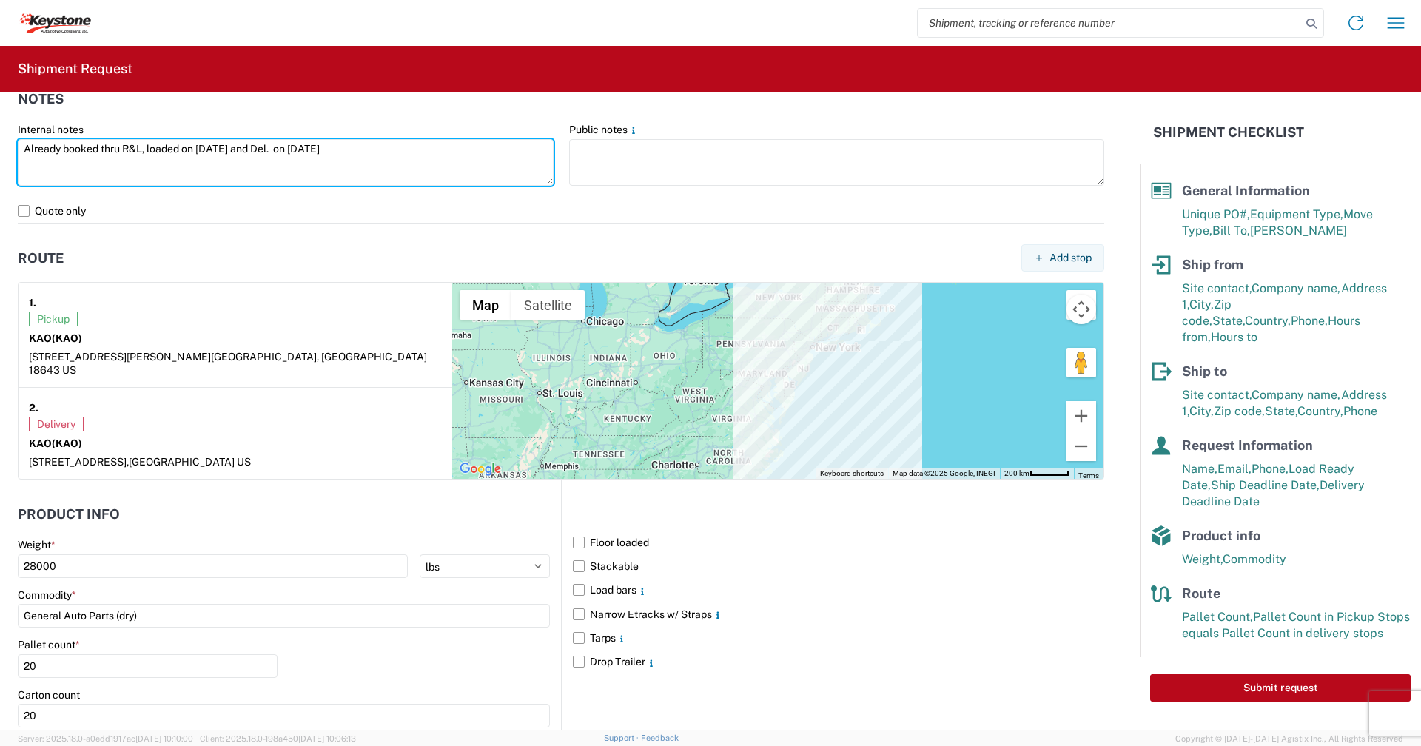
scroll to position [1137, 0]
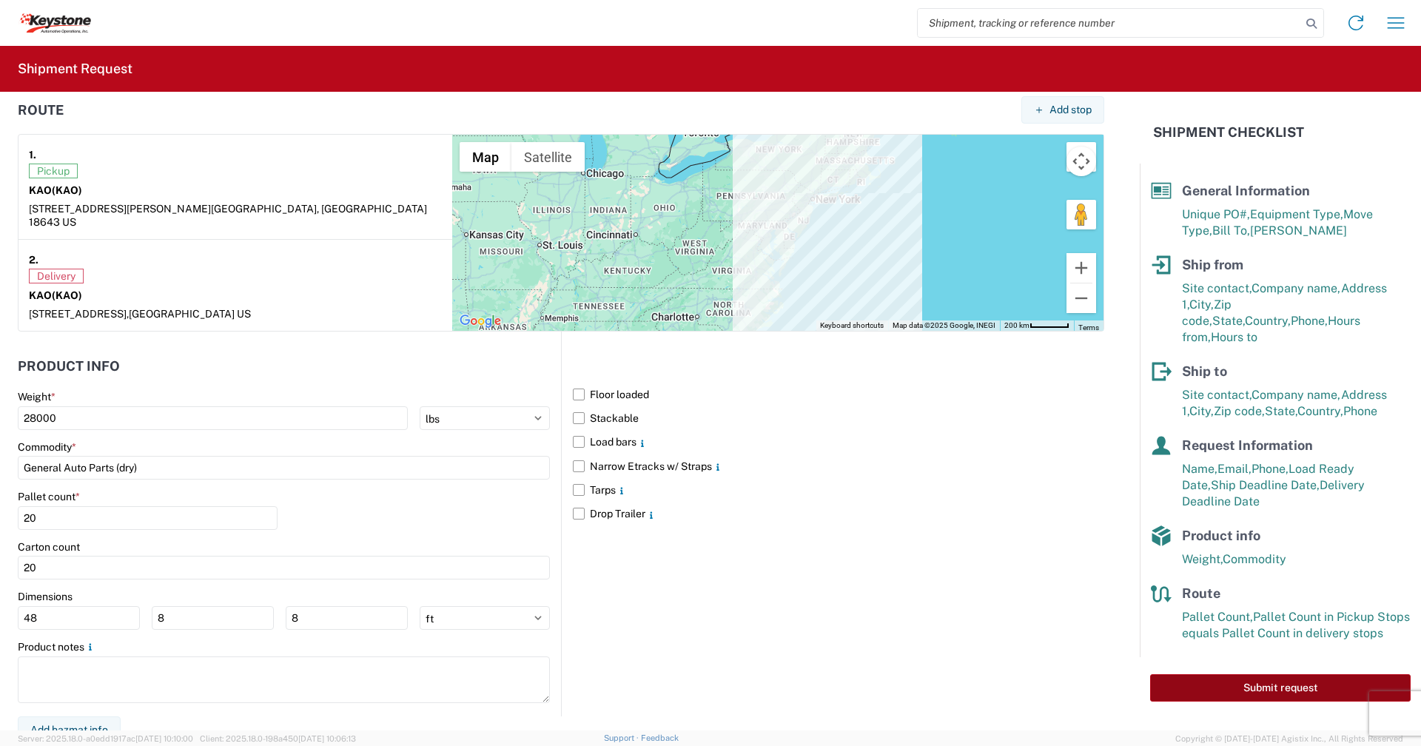
type textarea "Already booked thru R&L, loaded on 9-8-25 and Del. on 9-8-25"
click at [1237, 674] on button "Submit request" at bounding box center [1280, 687] width 261 height 27
select select "US"
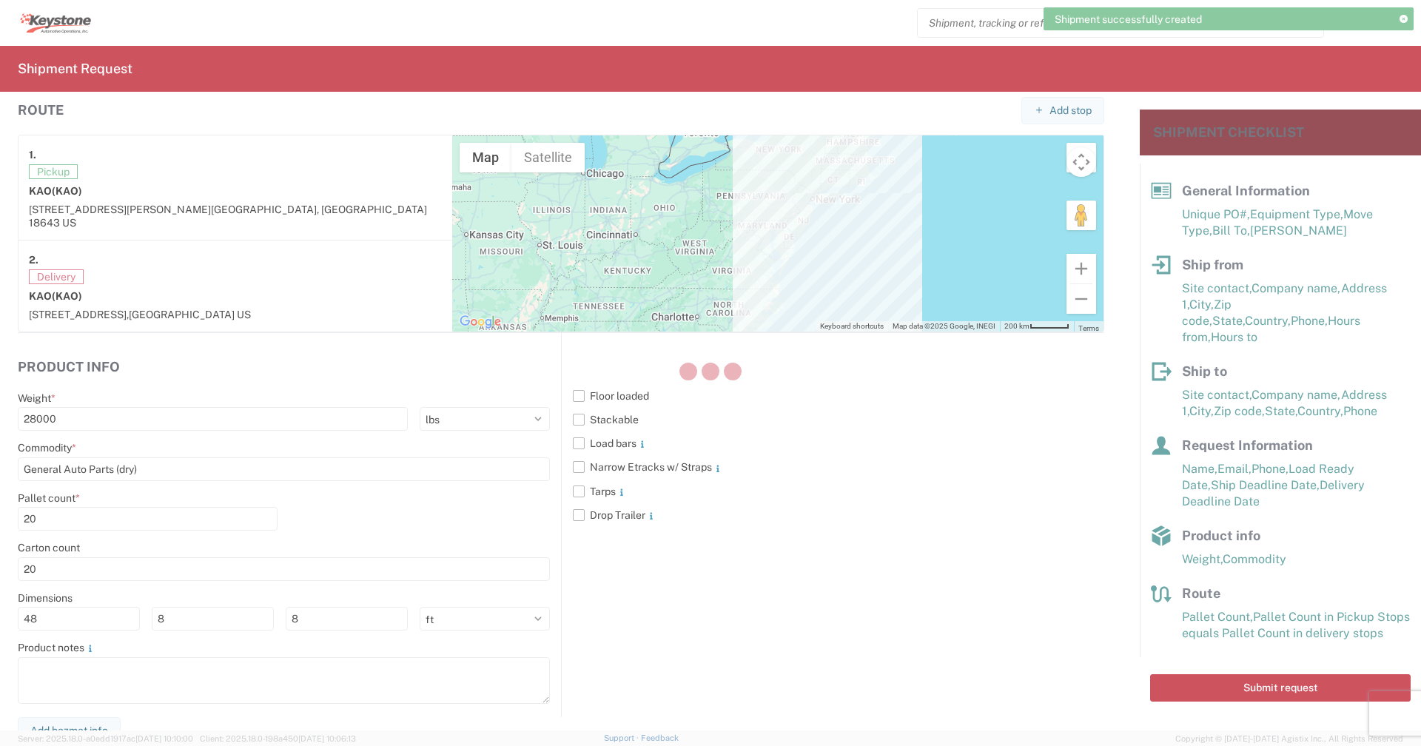
scroll to position [1137, 0]
